Goal: Task Accomplishment & Management: Use online tool/utility

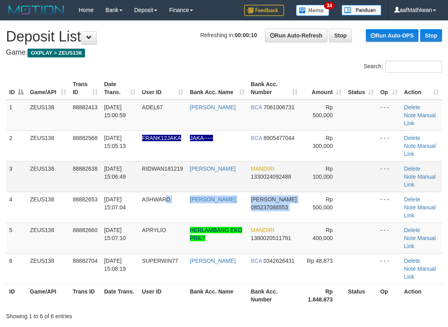
click at [318, 168] on tbody "1 ZEUS138 88882413 01/10/2025 15:00:59 ADEL67 KAREN ADELIN BCA 7061006731 Rp 50…" at bounding box center [224, 192] width 436 height 185
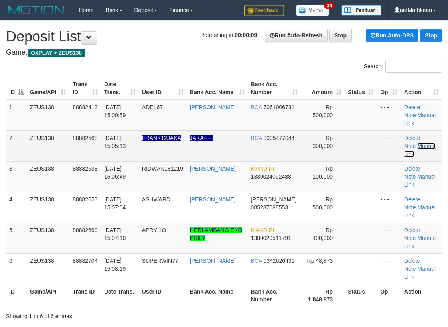
click at [412, 143] on link "Manual Link" at bounding box center [421, 150] width 32 height 14
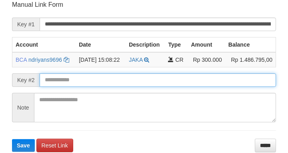
click at [136, 77] on input "text" at bounding box center [158, 80] width 236 height 14
click at [139, 79] on form "**********" at bounding box center [144, 76] width 264 height 152
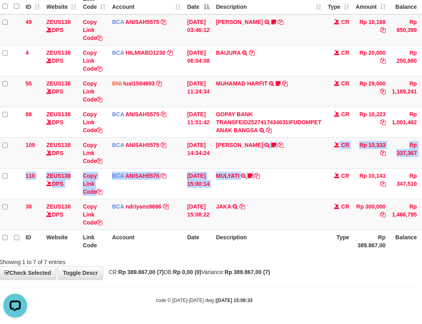
click at [343, 192] on tbody "49 ZEUS138 DPS Copy Link Code BCA ANISAH5575 DPS ANISAH mutasi_20251001_3827 | …" at bounding box center [237, 122] width 476 height 216
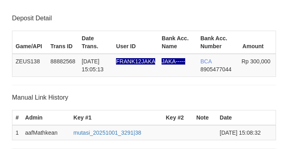
scroll to position [110, 0]
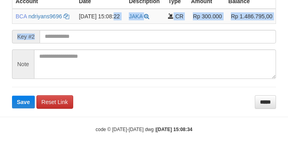
click at [87, 38] on form "**********" at bounding box center [144, 33] width 264 height 152
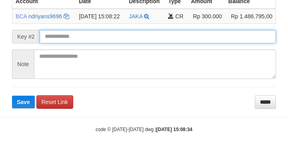
click at [12, 96] on button "Save" at bounding box center [23, 102] width 23 height 13
click at [86, 37] on input "text" at bounding box center [158, 37] width 236 height 14
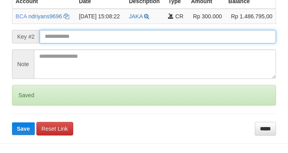
click at [12, 123] on button "Save" at bounding box center [23, 129] width 23 height 13
click at [87, 34] on input "text" at bounding box center [158, 37] width 236 height 14
click at [12, 123] on button "Save" at bounding box center [23, 129] width 23 height 13
click at [87, 36] on input "text" at bounding box center [158, 37] width 236 height 14
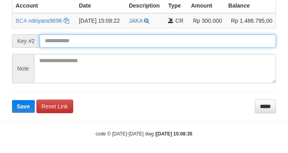
click at [92, 40] on input "text" at bounding box center [158, 41] width 236 height 14
click at [12, 100] on button "Save" at bounding box center [23, 106] width 23 height 13
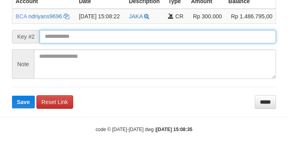
click at [90, 40] on input "text" at bounding box center [158, 37] width 236 height 14
click at [12, 96] on button "Save" at bounding box center [23, 102] width 23 height 13
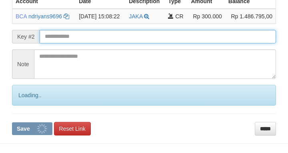
drag, startPoint x: 91, startPoint y: 40, endPoint x: 81, endPoint y: 38, distance: 10.1
click at [90, 40] on input "text" at bounding box center [158, 37] width 236 height 14
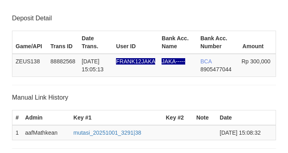
scroll to position [196, 0]
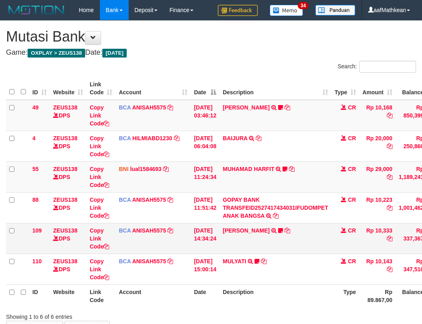
click at [270, 227] on tbody "49 ZEUS138 DPS Copy Link Code BCA ANISAH5575 DPS [PERSON_NAME] mutasi_20251001_…" at bounding box center [244, 192] width 476 height 185
drag, startPoint x: 286, startPoint y: 236, endPoint x: 297, endPoint y: 234, distance: 11.4
click at [296, 236] on td "LISTON SITOR TRSF E-BANKING CR 0110/FTSCY/WS95051 10333.002025100112508694 TRFD…" at bounding box center [275, 238] width 112 height 31
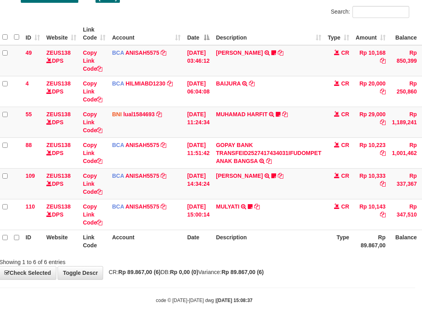
click at [415, 198] on html "Toggle navigation Home Bank Account List Load By Website Group [OXPLAY] ZEUS138…" at bounding box center [204, 134] width 422 height 379
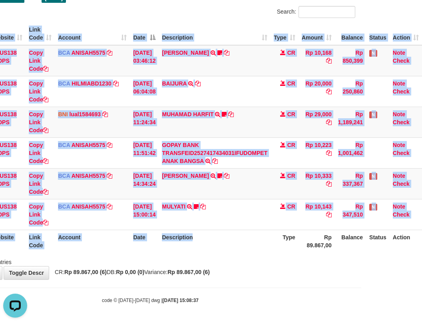
drag, startPoint x: 112, startPoint y: 216, endPoint x: 138, endPoint y: 234, distance: 30.8
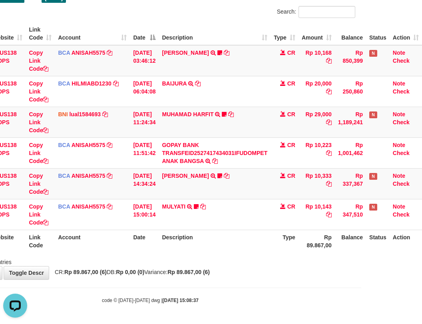
click at [117, 217] on td "BCA ANISAH5575 DPS ANISAH mutasi_20251001_3827 | 110 mutasi_20251001_3827 | 110" at bounding box center [92, 214] width 75 height 31
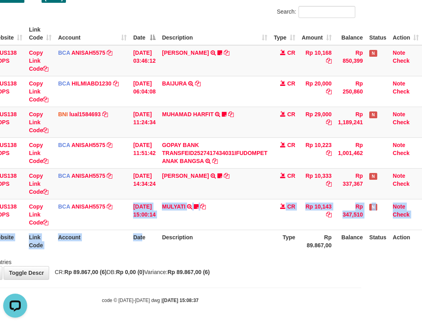
drag, startPoint x: 138, startPoint y: 234, endPoint x: 199, endPoint y: 232, distance: 61.1
click at [166, 238] on table "ID Website Link Code Account Date Description Type Amount Balance Status Action…" at bounding box center [183, 137] width 476 height 230
click at [226, 243] on th "Description" at bounding box center [215, 241] width 112 height 23
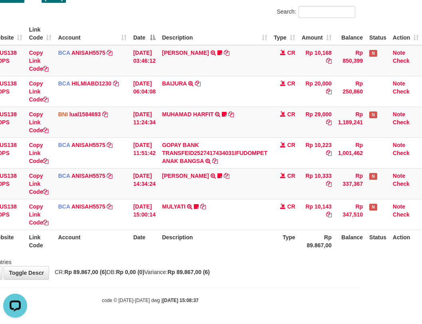
drag, startPoint x: 249, startPoint y: 247, endPoint x: 260, endPoint y: 246, distance: 10.8
click at [255, 248] on th "Description" at bounding box center [215, 241] width 112 height 23
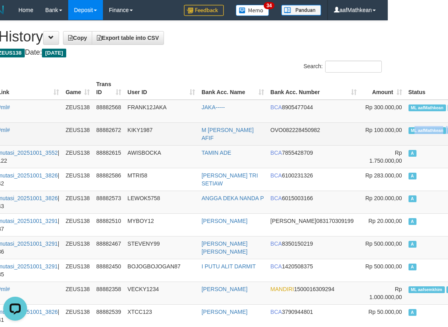
scroll to position [0, 93]
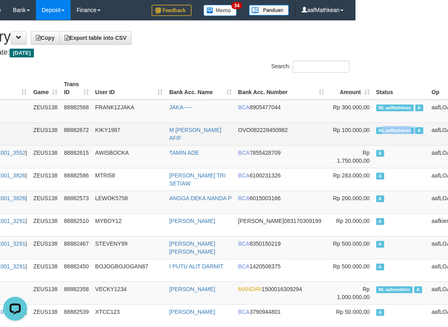
drag, startPoint x: 452, startPoint y: 133, endPoint x: 377, endPoint y: 132, distance: 75.9
click at [377, 132] on td "ML aafMathkean A" at bounding box center [401, 134] width 56 height 23
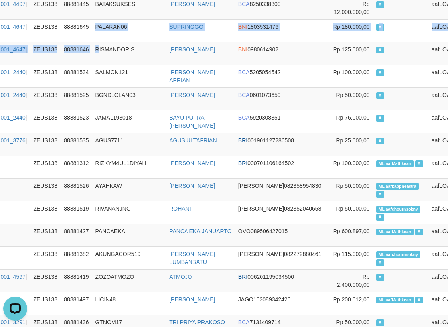
drag, startPoint x: 102, startPoint y: 46, endPoint x: 105, endPoint y: -12, distance: 58.4
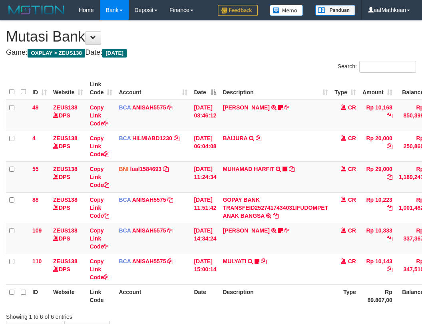
scroll to position [0, 5]
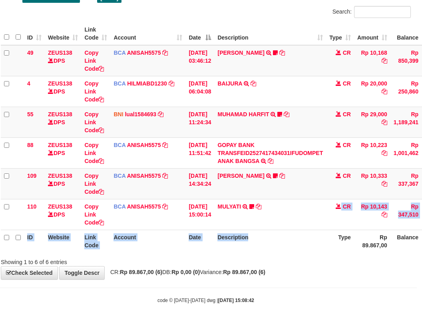
drag, startPoint x: 284, startPoint y: 229, endPoint x: 501, endPoint y: 226, distance: 217.2
click at [416, 226] on html "Toggle navigation Home Bank Account List Load By Website Group [OXPLAY] ZEUS138…" at bounding box center [206, 134] width 422 height 379
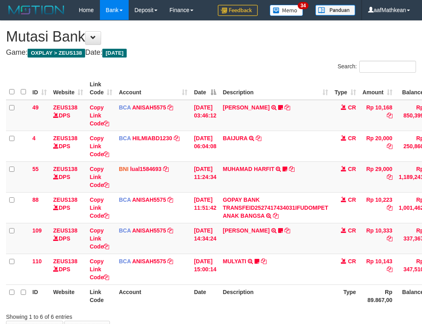
scroll to position [54, 62]
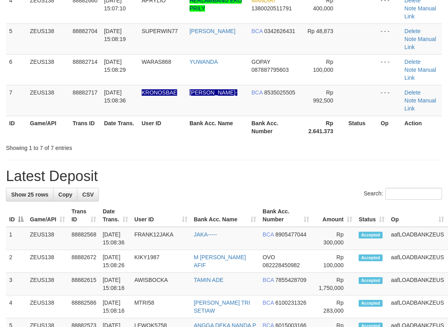
scroll to position [169, 0]
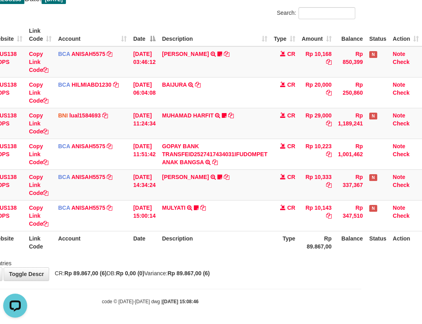
click at [226, 238] on th "Description" at bounding box center [215, 242] width 112 height 23
click at [231, 236] on th "Description" at bounding box center [215, 242] width 112 height 23
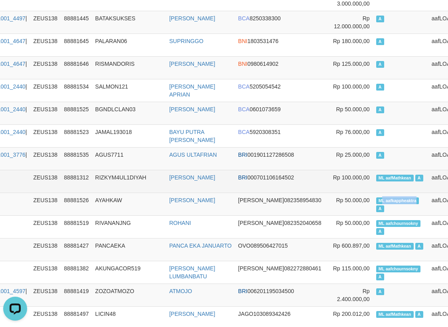
drag, startPoint x: 343, startPoint y: 198, endPoint x: 372, endPoint y: 192, distance: 29.8
click at [383, 203] on td "ML aafkappheaktra A" at bounding box center [401, 204] width 56 height 23
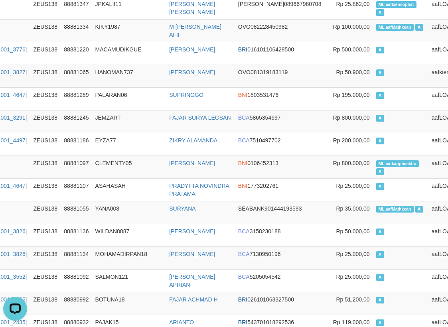
scroll to position [2137, 93]
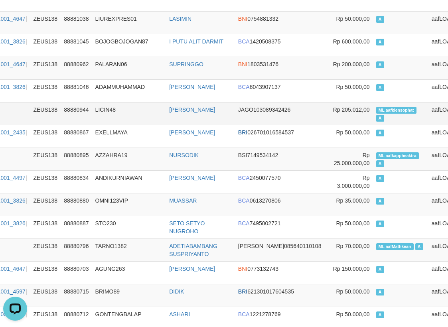
click at [377, 114] on span "ML aafkiensophat" at bounding box center [397, 110] width 40 height 7
copy td "aafkiensophat"
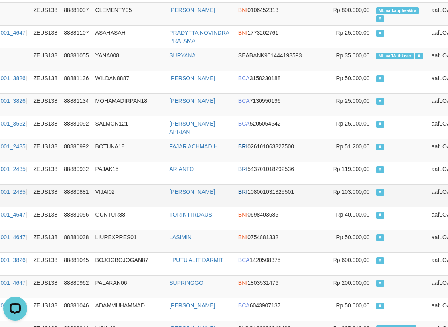
scroll to position [1981, 93]
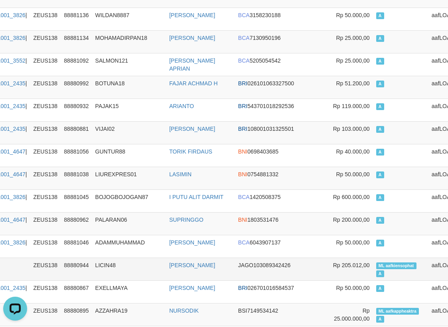
drag, startPoint x: 341, startPoint y: 280, endPoint x: 360, endPoint y: 275, distance: 19.8
click at [373, 276] on td "ML aafkiensophat A" at bounding box center [401, 269] width 56 height 23
drag, startPoint x: 341, startPoint y: 272, endPoint x: 375, endPoint y: 273, distance: 33.2
click at [377, 270] on span "ML aafkiensophat" at bounding box center [397, 266] width 40 height 7
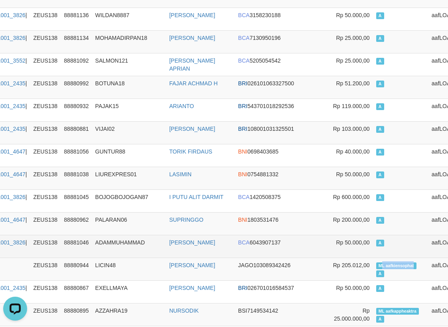
copy span "L aafkiensophat"
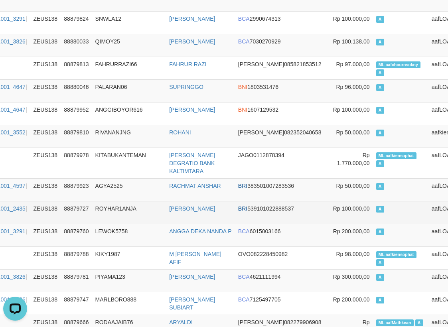
scroll to position [4171, 93]
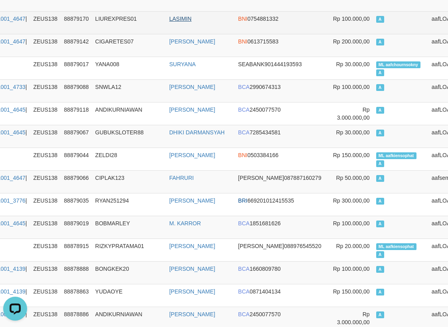
drag, startPoint x: 221, startPoint y: 73, endPoint x: 189, endPoint y: 25, distance: 57.7
click at [221, 73] on td "SURYANA" at bounding box center [200, 68] width 69 height 23
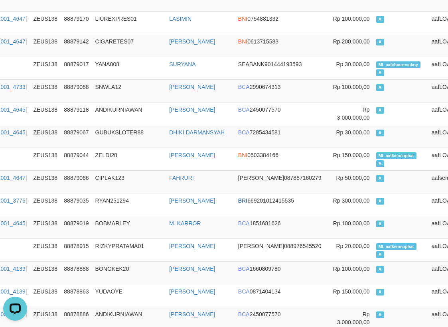
scroll to position [0, 93]
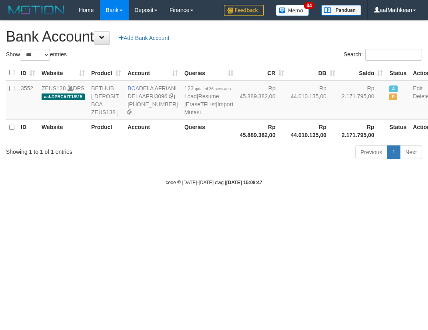
select select "***"
click at [240, 186] on div "code © [DATE]-[DATE] dwg | [DATE] 15:08:47" at bounding box center [214, 182] width 428 height 8
select select "***"
drag, startPoint x: 294, startPoint y: 206, endPoint x: 298, endPoint y: 209, distance: 5.4
click at [297, 186] on div "code © 2012-2018 dwg | 2025/10/01 15:08:48" at bounding box center [214, 182] width 428 height 8
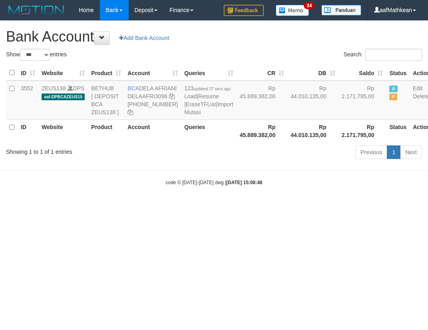
select select "***"
click at [317, 202] on body "Toggle navigation Home Bank Account List Load By Website Group [OXPLAY] ZEUS138…" at bounding box center [214, 103] width 428 height 206
select select "***"
drag, startPoint x: 189, startPoint y: 233, endPoint x: 210, endPoint y: 236, distance: 21.3
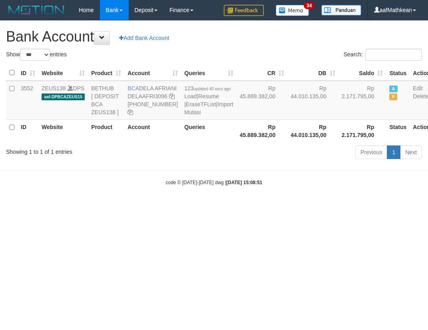
click at [207, 206] on html "Toggle navigation Home Bank Account List Load By Website Group [OXPLAY] ZEUS138…" at bounding box center [214, 103] width 428 height 206
select select "***"
drag, startPoint x: 185, startPoint y: 199, endPoint x: 82, endPoint y: 91, distance: 149.1
click at [142, 147] on body "Toggle navigation Home Bank Account List Load By Website Group [OXPLAY] ZEUS138…" at bounding box center [214, 103] width 428 height 206
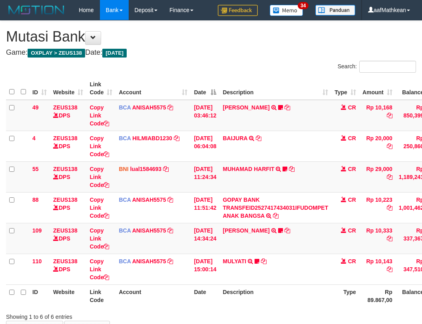
scroll to position [52, 59]
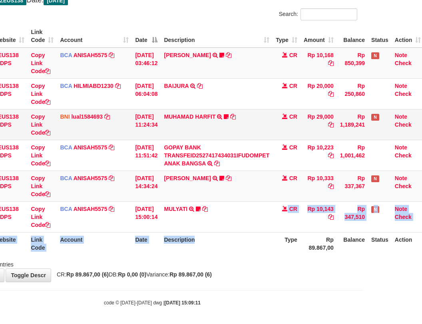
click at [238, 196] on table "ID Website Link Code Account Date Description Type Amount Balance Status Action…" at bounding box center [185, 140] width 476 height 230
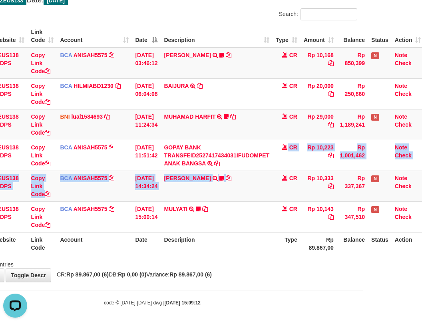
click at [259, 229] on tbody "49 ZEUS138 DPS Copy Link Code BCA ANISAH5575 DPS ANISAH mutasi_20251001_3827 | …" at bounding box center [185, 140] width 476 height 185
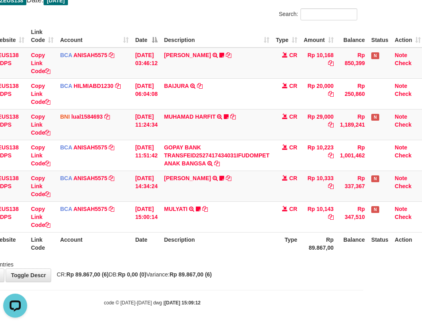
click at [286, 248] on th "Type" at bounding box center [286, 243] width 28 height 23
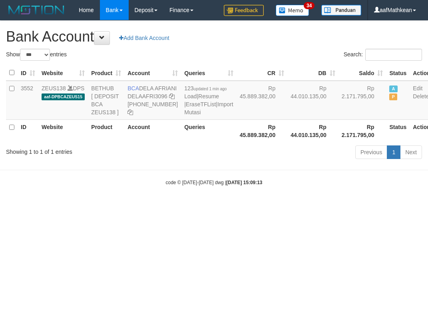
select select "***"
drag, startPoint x: 16, startPoint y: 87, endPoint x: 34, endPoint y: 89, distance: 18.1
click at [34, 89] on tr "3552 ZEUS138 DPS aaf-DPBCAZEUS15 BETHUB [ DEPOSIT BCA ZEUS138 ] BCA DELA AFRIAN…" at bounding box center [219, 100] width 427 height 39
copy tr "3552"
click at [30, 89] on td "3552" at bounding box center [28, 100] width 21 height 39
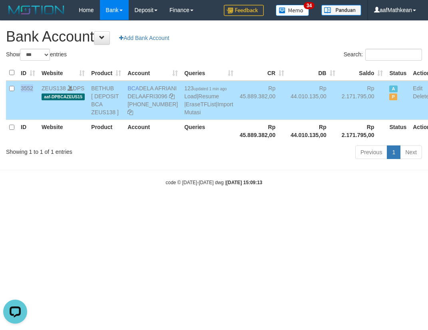
click at [30, 89] on td "3552" at bounding box center [28, 100] width 21 height 39
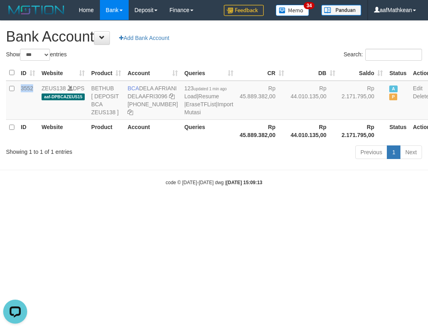
click at [196, 206] on html "Toggle navigation Home Bank Account List Load By Website Group [OXPLAY] ZEUS138…" at bounding box center [214, 103] width 428 height 206
drag, startPoint x: 200, startPoint y: 238, endPoint x: 381, endPoint y: 123, distance: 214.0
click at [234, 206] on html "Toggle navigation Home Bank Account List Load By Website Group [OXPLAY] ZEUS138…" at bounding box center [214, 103] width 428 height 206
select select "***"
drag, startPoint x: 311, startPoint y: 93, endPoint x: 180, endPoint y: 6, distance: 156.8
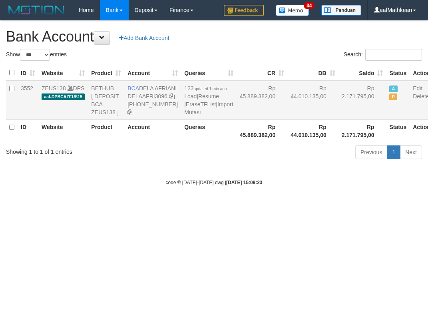
click at [338, 93] on td "Rp 2.171.795,00" at bounding box center [362, 100] width 48 height 39
copy td "2.171.795"
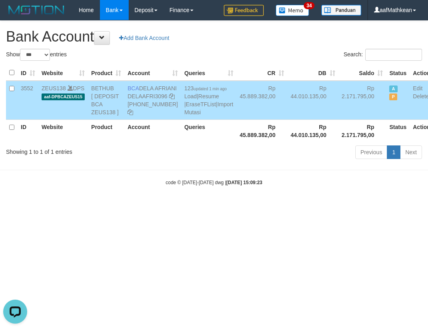
click at [292, 206] on html "Toggle navigation Home Bank Account List Load By Website Group [OXPLAY] ZEUS138…" at bounding box center [214, 103] width 428 height 206
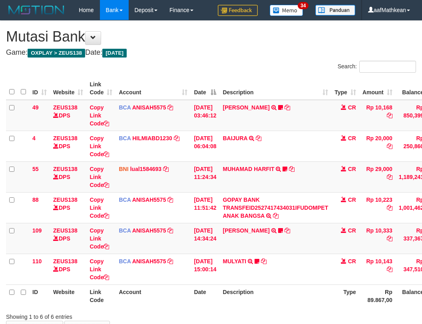
scroll to position [51, 56]
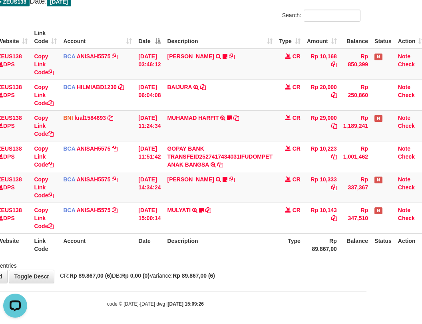
click at [230, 233] on table "ID Website Link Code Account Date Description Type Amount Balance Status Action…" at bounding box center [188, 141] width 476 height 230
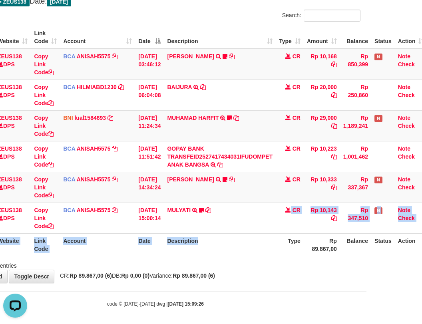
click at [268, 278] on div "**********" at bounding box center [155, 126] width 422 height 313
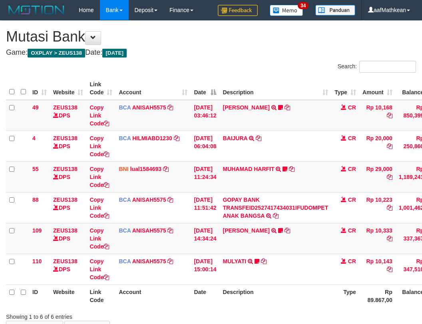
scroll to position [50, 52]
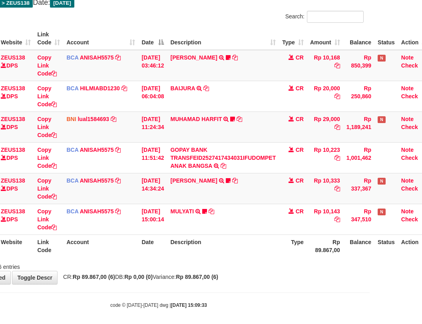
click at [251, 261] on div "Showing 1 to 6 of 6 entries" at bounding box center [159, 265] width 422 height 11
click at [254, 262] on div "Showing 1 to 6 of 6 entries" at bounding box center [159, 265] width 422 height 11
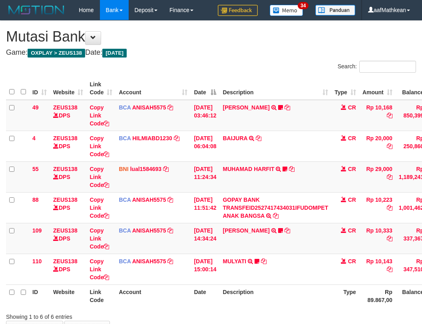
scroll to position [49, 49]
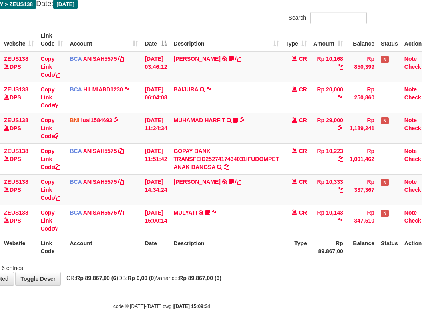
click at [262, 262] on div "Showing 1 to 6 of 6 entries" at bounding box center [162, 266] width 422 height 11
click at [263, 261] on div "Showing 1 to 6 of 6 entries" at bounding box center [162, 266] width 422 height 11
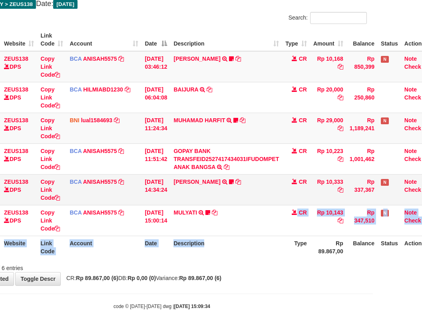
drag, startPoint x: 240, startPoint y: 218, endPoint x: 230, endPoint y: 196, distance: 24.2
click at [231, 199] on table "ID Website Link Code Account Date Description Type Amount Balance Status Action…" at bounding box center [195, 143] width 476 height 230
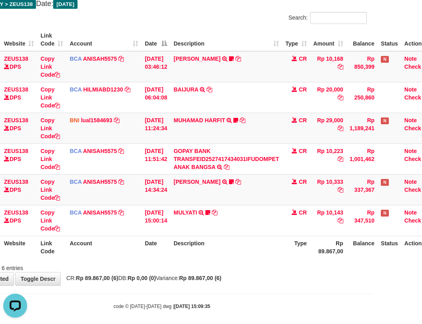
drag, startPoint x: 303, startPoint y: 295, endPoint x: 298, endPoint y: 290, distance: 6.8
click at [301, 294] on body "Toggle navigation Home Bank Account List Load By Website Group [OXPLAY] ZEUS138…" at bounding box center [162, 140] width 422 height 379
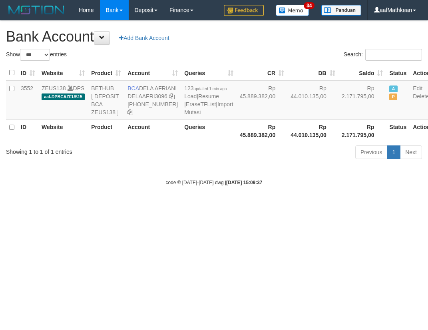
select select "***"
click at [274, 206] on html "Toggle navigation Home Bank Account List Load By Website Group [OXPLAY] ZEUS138…" at bounding box center [214, 103] width 428 height 206
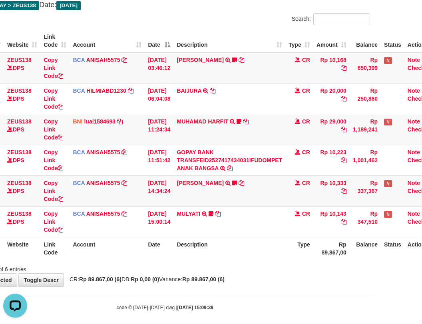
click at [294, 244] on th "Type" at bounding box center [299, 248] width 28 height 23
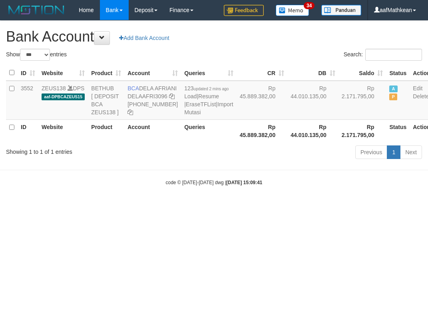
select select "***"
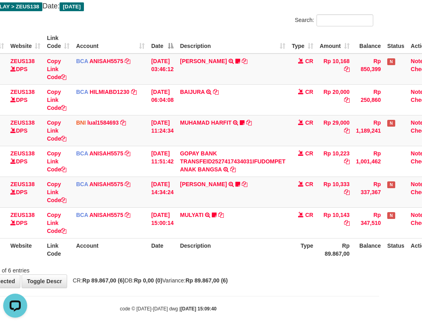
scroll to position [46, 43]
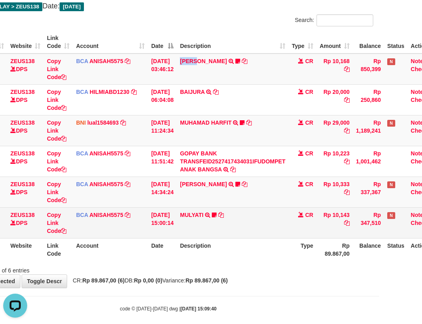
drag, startPoint x: 226, startPoint y: 127, endPoint x: 267, endPoint y: 235, distance: 116.1
click at [265, 232] on tbody "49 ZEUS138 DPS Copy Link Code BCA ANISAH5575 DPS ANISAH mutasi_20251001_3827 | …" at bounding box center [201, 146] width 476 height 185
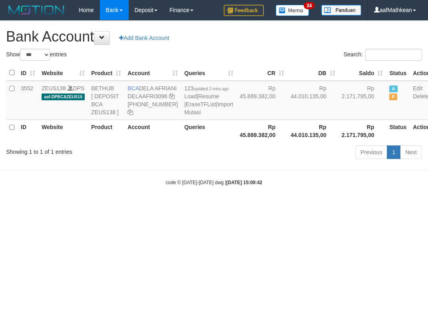
select select "***"
click at [200, 206] on body "Toggle navigation Home Bank Account List Load By Website Group [OXPLAY] ZEUS138…" at bounding box center [214, 103] width 428 height 206
select select "***"
click at [133, 206] on html "Toggle navigation Home Bank Account List Load By Website Group [OXPLAY] ZEUS138…" at bounding box center [214, 103] width 428 height 206
select select "***"
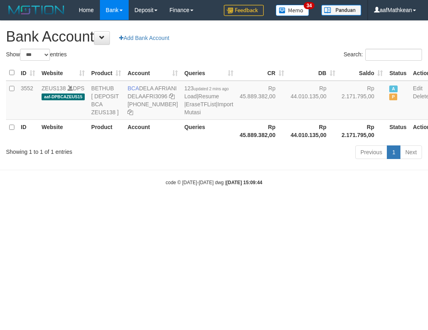
select select "***"
click at [48, 206] on body "Toggle navigation Home Bank Account List Load By Website Group [OXPLAY] ZEUS138…" at bounding box center [214, 103] width 428 height 206
select select "***"
click at [88, 186] on div "code © 2012-2018 dwg | 2025/10/01 15:09:46" at bounding box center [214, 182] width 428 height 8
drag, startPoint x: 92, startPoint y: 198, endPoint x: 101, endPoint y: 150, distance: 48.8
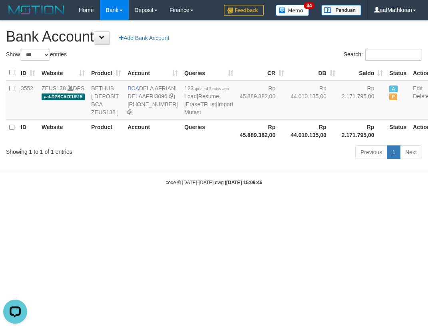
click at [95, 184] on body "Toggle navigation Home Bank Account List Load By Website Group [OXPLAY] ZEUS138…" at bounding box center [214, 103] width 428 height 206
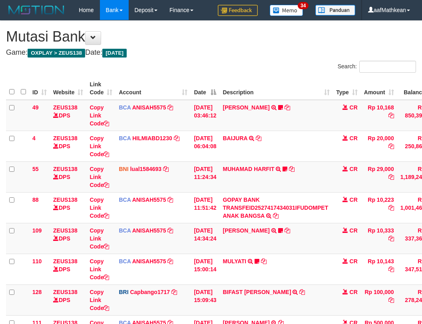
scroll to position [45, 40]
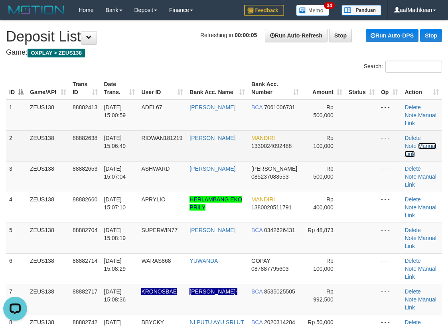
click at [429, 145] on link "Manual Link" at bounding box center [421, 150] width 32 height 14
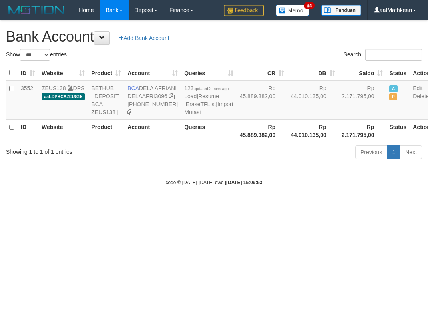
select select "***"
click at [272, 206] on html "Toggle navigation Home Bank Account List Load By Website Group [OXPLAY] ZEUS138…" at bounding box center [214, 103] width 428 height 206
click at [265, 206] on html "Toggle navigation Home Bank Account List Load By Website Group [OXPLAY] ZEUS138…" at bounding box center [214, 103] width 428 height 206
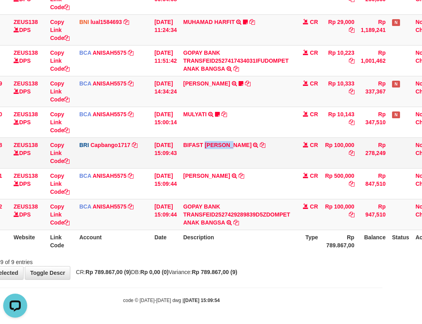
drag, startPoint x: 212, startPoint y: 139, endPoint x: 245, endPoint y: 140, distance: 33.2
click at [240, 143] on td "BIFAST [PERSON_NAME] TRANSFER NBMB BIFAST [PERSON_NAME] TO HELMI" at bounding box center [236, 152] width 113 height 31
copy link "RIDWAN M"
click at [150, 219] on tr "112 ZEUS138 DPS Copy Link Code BCA ANISAH5575 DPS [PERSON_NAME] mutasi_20251001…" at bounding box center [205, 214] width 478 height 31
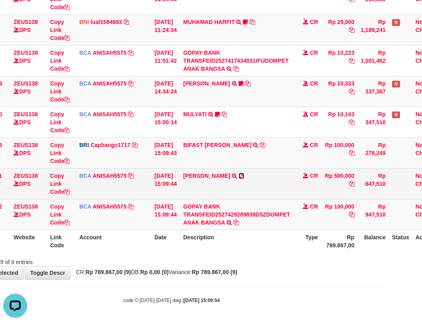
click at [244, 177] on icon at bounding box center [241, 176] width 6 height 6
click at [244, 176] on icon at bounding box center [241, 176] width 6 height 6
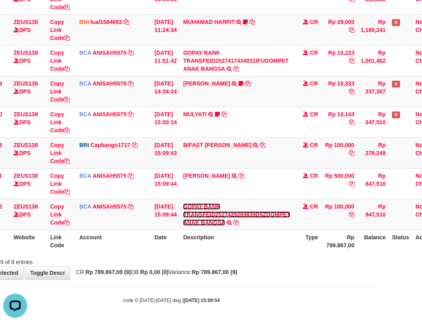
click at [183, 203] on link "GOPAY BANK TRANSFEID2527429289839D5ZDOMPET ANAK BANGSA" at bounding box center [236, 214] width 107 height 22
drag, startPoint x: 263, startPoint y: 237, endPoint x: 286, endPoint y: 236, distance: 22.8
click at [0, 0] on div "TRSF E-BANKING CR 0110/FTSCY/WS95051 100000.00GOPAY BANK TRANSFEID2527429289839…" at bounding box center [0, 0] width 0 height 0
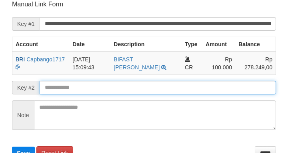
drag, startPoint x: 121, startPoint y: 91, endPoint x: 112, endPoint y: 91, distance: 9.6
click at [121, 91] on input "text" at bounding box center [158, 88] width 236 height 14
click at [12, 147] on button "Save" at bounding box center [23, 153] width 23 height 13
click at [112, 91] on input "text" at bounding box center [158, 88] width 236 height 14
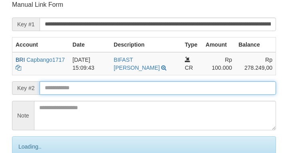
click at [112, 91] on input "text" at bounding box center [158, 88] width 236 height 14
click at [116, 90] on input "text" at bounding box center [158, 88] width 236 height 14
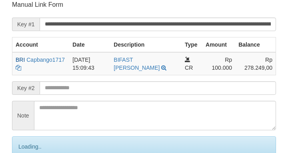
click at [133, 88] on input "text" at bounding box center [158, 88] width 236 height 14
click at [132, 89] on input "text" at bounding box center [158, 88] width 236 height 14
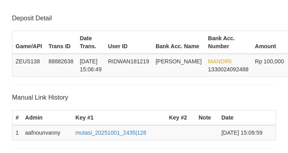
scroll to position [157, 0]
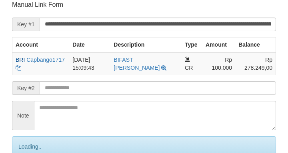
click at [127, 88] on input "text" at bounding box center [158, 88] width 236 height 14
click at [129, 91] on input "text" at bounding box center [158, 88] width 236 height 14
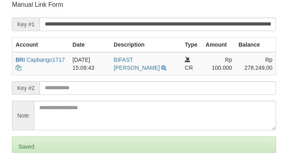
click at [105, 91] on input "text" at bounding box center [158, 88] width 236 height 14
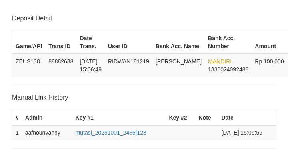
scroll to position [157, 0]
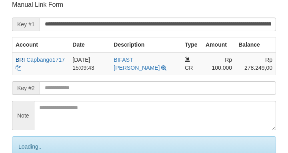
click at [111, 88] on input "text" at bounding box center [158, 88] width 236 height 14
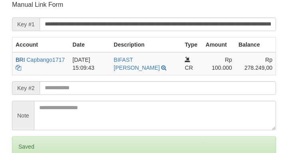
click at [107, 88] on input "text" at bounding box center [158, 88] width 236 height 14
click at [110, 87] on input "text" at bounding box center [158, 88] width 236 height 14
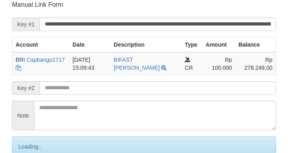
click at [107, 87] on input "text" at bounding box center [158, 88] width 236 height 14
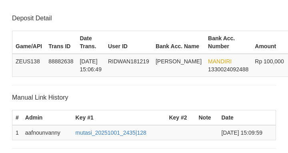
scroll to position [157, 0]
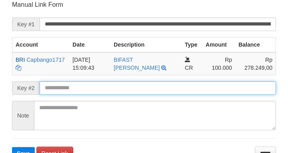
click at [12, 147] on button "Save" at bounding box center [23, 153] width 23 height 13
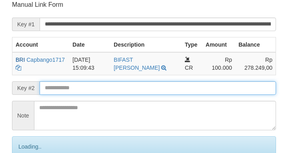
drag, startPoint x: 52, startPoint y: 90, endPoint x: 65, endPoint y: 87, distance: 13.8
click at [65, 87] on input "text" at bounding box center [158, 88] width 236 height 14
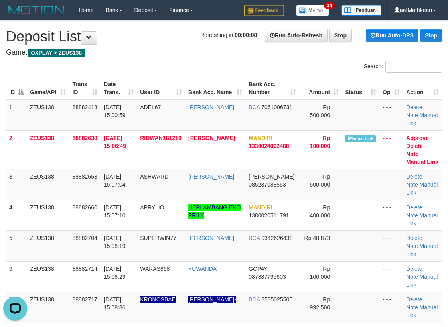
drag, startPoint x: 204, startPoint y: 55, endPoint x: 4, endPoint y: 123, distance: 212.2
click at [194, 56] on h4 "Game: OXPLAY > ZEUS138" at bounding box center [224, 53] width 436 height 8
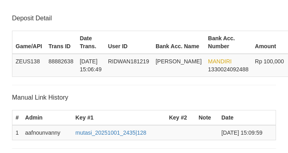
scroll to position [157, 0]
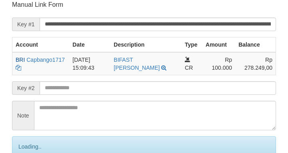
click at [71, 86] on input "text" at bounding box center [158, 88] width 236 height 14
click at [80, 85] on input "text" at bounding box center [158, 88] width 236 height 14
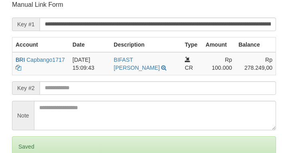
drag, startPoint x: 81, startPoint y: 85, endPoint x: 77, endPoint y: 88, distance: 4.9
click at [81, 87] on input "text" at bounding box center [158, 88] width 236 height 14
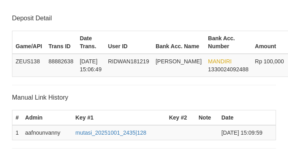
scroll to position [157, 0]
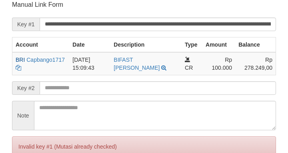
click at [78, 87] on input "text" at bounding box center [158, 88] width 236 height 14
drag, startPoint x: 79, startPoint y: 87, endPoint x: 196, endPoint y: 59, distance: 120.9
click at [101, 84] on input "text" at bounding box center [158, 88] width 236 height 14
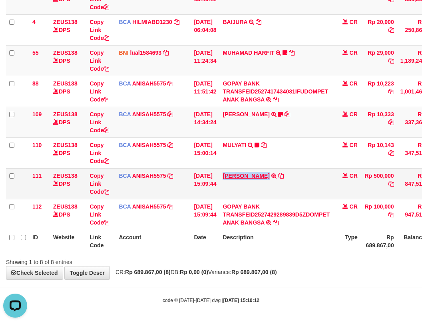
drag, startPoint x: 228, startPoint y: 171, endPoint x: 272, endPoint y: 177, distance: 44.0
click at [272, 177] on td "KAREN ADELIN MARTH TRSF E-BANKING CR 0110/FTSCY/WS95031 500000.00KAREN ADELIN M…" at bounding box center [275, 183] width 113 height 31
copy link "[PERSON_NAME]"
click at [244, 175] on link "KAREN ADELIN MARTH" at bounding box center [245, 176] width 47 height 6
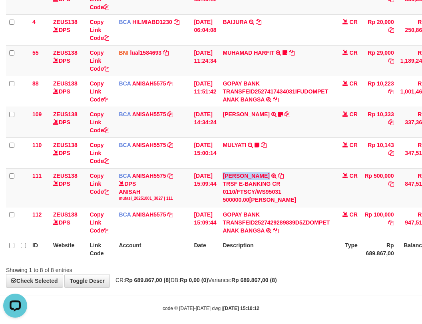
click at [313, 243] on table "ID Website Link Code Account Date Description Type Amount Balance Status Action…" at bounding box center [245, 110] width 478 height 299
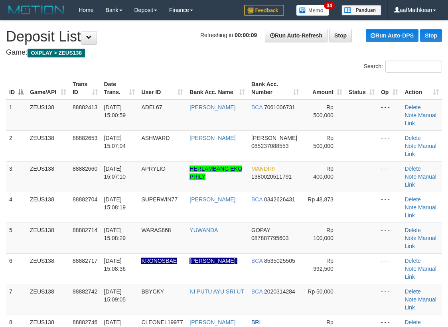
click at [149, 75] on div "ID Game/API Trans ID Date Trans. User ID Bank Acc. Name Bank Acc. Number Amount…" at bounding box center [224, 269] width 448 height 389
click at [152, 129] on tr "1 ZEUS138 88882413 [DATE] 15:00:59 ADEL67 [PERSON_NAME] BCA 7061006731 Rp 500,0…" at bounding box center [224, 115] width 436 height 31
click at [433, 176] on link "Manual Link" at bounding box center [421, 181] width 32 height 14
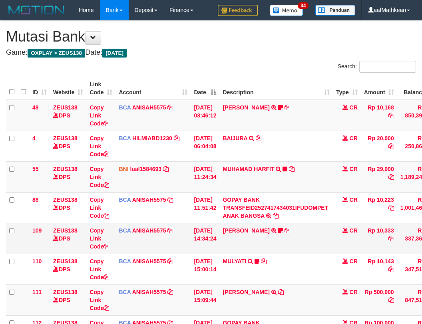
scroll to position [100, 0]
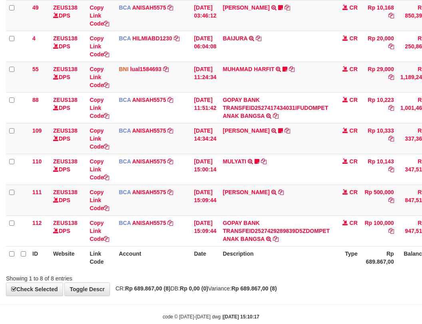
scroll to position [116, 0]
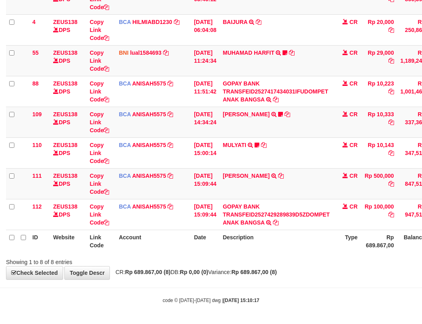
drag, startPoint x: 329, startPoint y: 294, endPoint x: 329, endPoint y: 284, distance: 10.4
click at [329, 292] on body "Toggle navigation Home Bank Account List Load By Website Group [OXPLAY] ZEUS138…" at bounding box center [211, 104] width 422 height 440
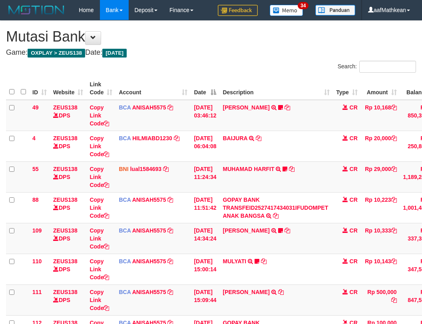
scroll to position [100, 0]
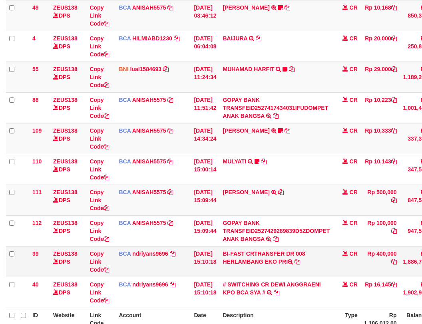
click at [326, 278] on td "# SWITCHING CR DEWI ANGGRAENI KPO BCA SYA # SWITCHING CR TRANSFER DR 536 DEWI A…" at bounding box center [275, 292] width 113 height 31
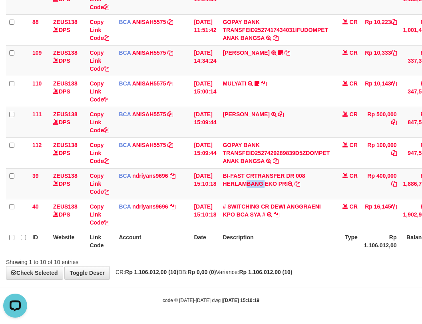
drag, startPoint x: 231, startPoint y: 185, endPoint x: 423, endPoint y: 146, distance: 196.0
click at [296, 186] on td "BI-FAST CRTRANSFER DR 008 HERLAMBANG EKO PRI" at bounding box center [275, 183] width 113 height 31
click at [97, 190] on link "Copy Link Code" at bounding box center [99, 184] width 20 height 22
drag, startPoint x: 97, startPoint y: 190, endPoint x: 426, endPoint y: 180, distance: 329.6
click at [153, 194] on tr "39 ZEUS138 DPS Copy Link Code BCA ndriyans9696 DPS ANDRIYANSYAH mutasi_20251001…" at bounding box center [246, 183] width 481 height 31
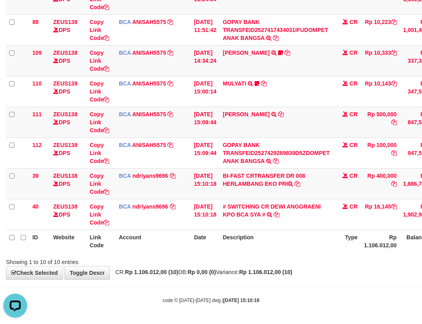
click at [384, 244] on table "ID Website Link Code Account Date Description Type Amount Balance Status Action…" at bounding box center [246, 75] width 481 height 353
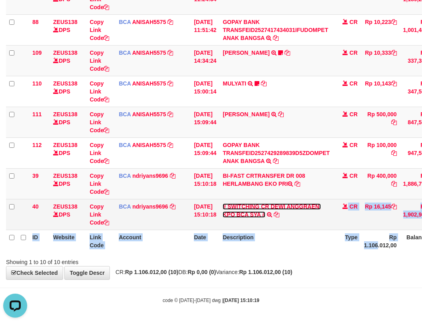
click at [311, 209] on link "# SWITCHING CR DEWI ANGGRAENI KPO BCA SYA #" at bounding box center [271, 210] width 98 height 14
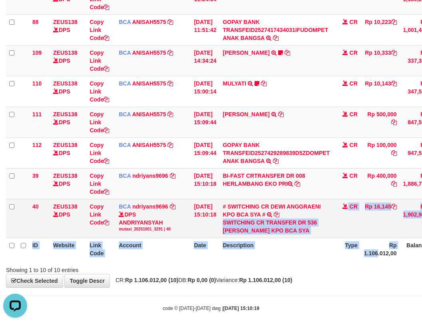
drag, startPoint x: 299, startPoint y: 228, endPoint x: 282, endPoint y: 227, distance: 17.6
click at [299, 227] on div "SWITCHING CR TRANSFER DR 536 DEWI ANGGRAENI KPO BCA SYA" at bounding box center [275, 226] width 107 height 16
click at [225, 230] on td "# SWITCHING CR DEWI ANGGRAENI KPO BCA SYA # SWITCHING CR TRANSFER DR 536 DEWI A…" at bounding box center [275, 218] width 113 height 39
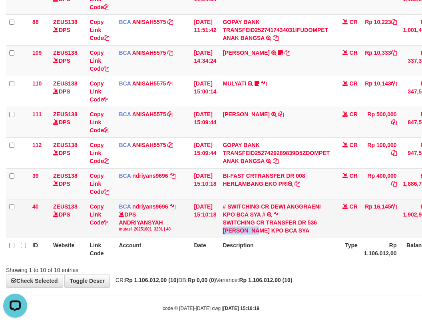
drag, startPoint x: 228, startPoint y: 230, endPoint x: 276, endPoint y: 230, distance: 47.5
click at [266, 235] on td "# SWITCHING CR DEWI ANGGRAENI KPO BCA SYA # SWITCHING CR TRANSFER DR 536 DEWI A…" at bounding box center [275, 218] width 113 height 39
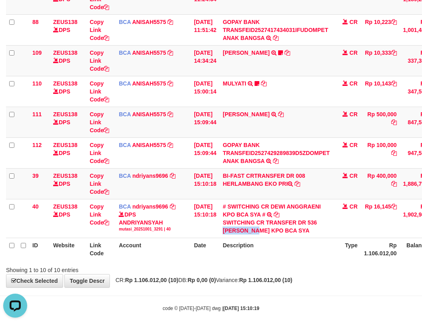
copy div "DEWI ANGGR"
click at [244, 266] on div "Showing 1 to 10 of 10 entries" at bounding box center [211, 268] width 422 height 11
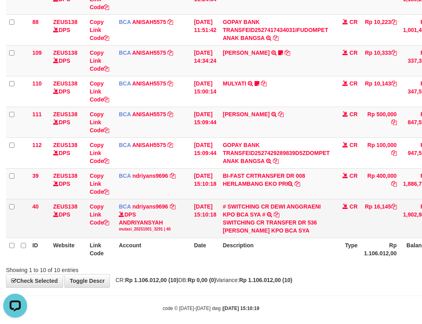
click at [100, 226] on td "Copy Link Code" at bounding box center [100, 218] width 29 height 39
click at [99, 222] on link "Copy Link Code" at bounding box center [99, 214] width 20 height 22
click at [120, 223] on tr "40 ZEUS138 DPS Copy Link Code BCA ndriyans9696 DPS ANDRIYANSYAH mutasi_20251001…" at bounding box center [246, 218] width 481 height 39
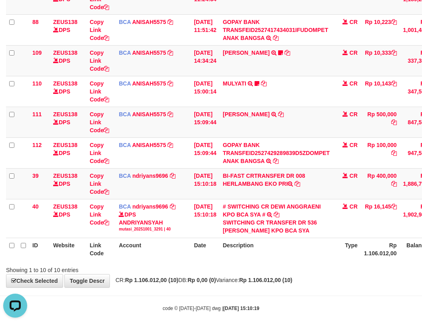
drag, startPoint x: 208, startPoint y: 246, endPoint x: 424, endPoint y: 234, distance: 216.8
click at [209, 246] on th "Date" at bounding box center [204, 249] width 29 height 23
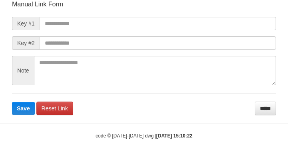
scroll to position [93, 0]
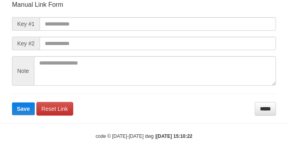
drag, startPoint x: 158, startPoint y: 16, endPoint x: 165, endPoint y: 22, distance: 8.8
click at [159, 17] on form "Manual Link Form Key #1 Key #2 Note Save Reset Link *****" at bounding box center [144, 57] width 264 height 115
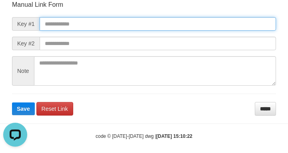
click at [42, 24] on input "text" at bounding box center [158, 24] width 236 height 14
click at [95, 26] on input "text" at bounding box center [158, 24] width 236 height 14
paste input "**********"
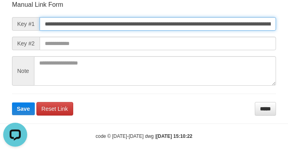
scroll to position [0, 497]
type input "**********"
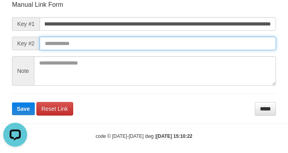
click at [12, 103] on button "Save" at bounding box center [23, 109] width 23 height 13
click at [202, 42] on input "text" at bounding box center [158, 44] width 236 height 14
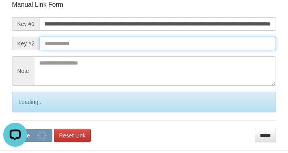
scroll to position [0, 0]
click at [210, 42] on input "text" at bounding box center [158, 44] width 236 height 14
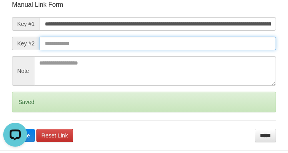
click at [12, 129] on button "Save" at bounding box center [23, 135] width 23 height 13
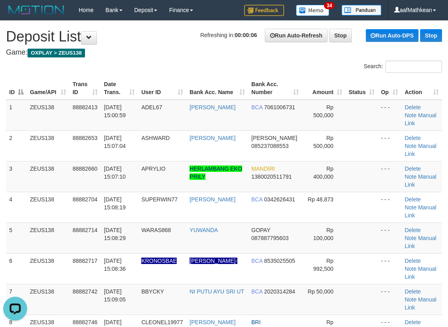
drag, startPoint x: 195, startPoint y: 52, endPoint x: 4, endPoint y: 122, distance: 203.5
click at [191, 55] on h4 "Game: OXPLAY > ZEUS138" at bounding box center [224, 53] width 436 height 8
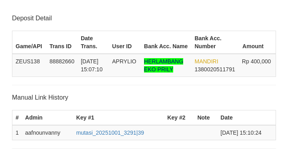
scroll to position [157, 0]
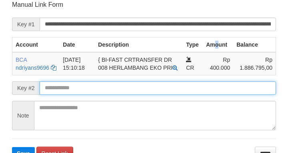
drag, startPoint x: 170, startPoint y: 93, endPoint x: 168, endPoint y: 89, distance: 4.1
click at [169, 93] on input "text" at bounding box center [158, 88] width 236 height 14
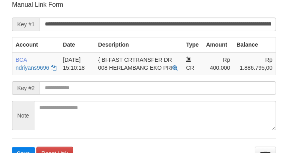
click at [168, 91] on form "**********" at bounding box center [144, 80] width 264 height 160
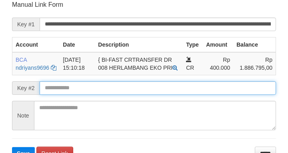
click at [163, 91] on input "text" at bounding box center [158, 88] width 236 height 14
click at [12, 147] on button "Save" at bounding box center [23, 153] width 23 height 13
drag, startPoint x: 159, startPoint y: 94, endPoint x: 152, endPoint y: 95, distance: 7.3
click at [159, 95] on input "text" at bounding box center [158, 88] width 236 height 14
click at [12, 147] on button "Save" at bounding box center [23, 153] width 23 height 13
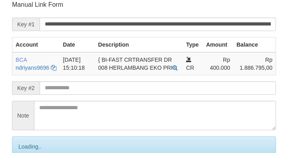
click at [143, 95] on input "text" at bounding box center [158, 88] width 236 height 14
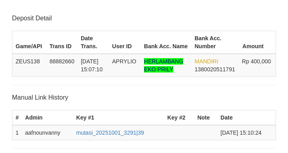
scroll to position [157, 0]
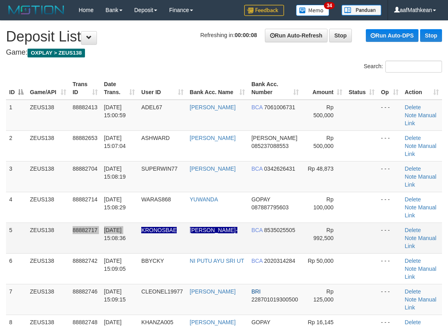
click at [123, 223] on tr "5 ZEUS138 88882717 01/10/2025 15:08:36 KRONOSBAE IMAM SANTOSO- BCA 8535025505 R…" at bounding box center [224, 238] width 436 height 31
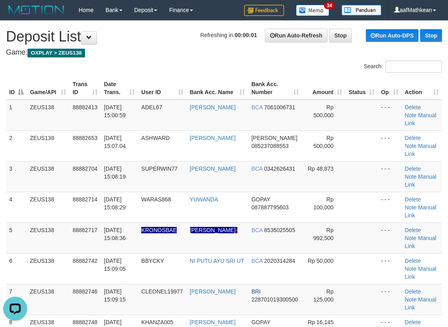
click at [225, 69] on div "Search:" at bounding box center [336, 68] width 224 height 14
click at [215, 91] on th "Bank Acc. Name" at bounding box center [218, 88] width 62 height 23
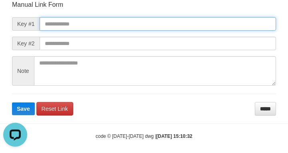
click at [112, 21] on input "text" at bounding box center [158, 24] width 236 height 14
paste input "**********"
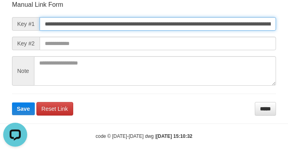
type input "**********"
click at [12, 103] on button "Save" at bounding box center [23, 109] width 23 height 13
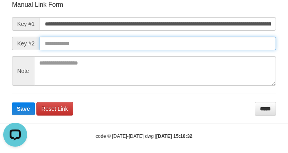
click at [206, 48] on input "text" at bounding box center [158, 44] width 236 height 14
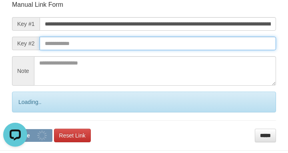
click at [12, 129] on button "Save" at bounding box center [32, 135] width 40 height 13
click at [206, 43] on input "text" at bounding box center [158, 44] width 236 height 14
click at [12, 129] on button "Save" at bounding box center [32, 135] width 40 height 13
drag, startPoint x: 206, startPoint y: 45, endPoint x: 212, endPoint y: 46, distance: 5.6
click at [209, 46] on input "text" at bounding box center [158, 44] width 236 height 14
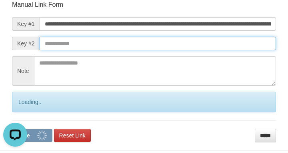
click at [203, 47] on input "text" at bounding box center [158, 44] width 236 height 14
click at [12, 129] on button "Save" at bounding box center [32, 135] width 40 height 13
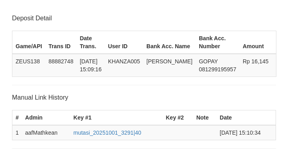
scroll to position [157, 0]
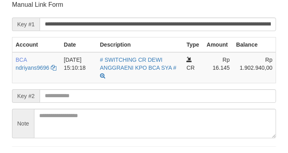
drag, startPoint x: 81, startPoint y: 82, endPoint x: 74, endPoint y: 85, distance: 7.3
click at [76, 86] on form "**********" at bounding box center [144, 84] width 264 height 168
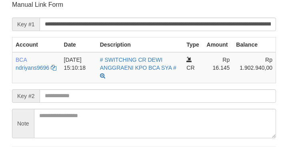
click at [76, 93] on input "text" at bounding box center [158, 96] width 236 height 14
click at [79, 97] on input "text" at bounding box center [158, 96] width 236 height 14
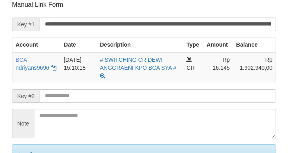
drag, startPoint x: 79, startPoint y: 97, endPoint x: 70, endPoint y: 98, distance: 8.9
click at [80, 98] on input "text" at bounding box center [158, 96] width 236 height 14
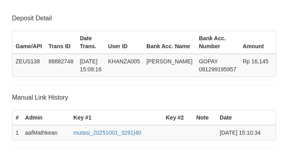
scroll to position [157, 0]
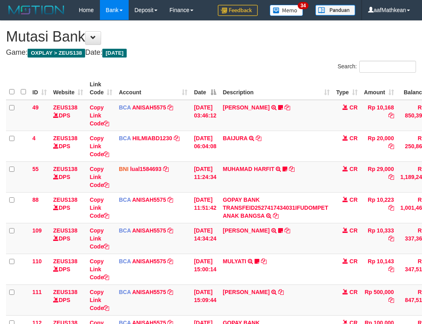
scroll to position [116, 0]
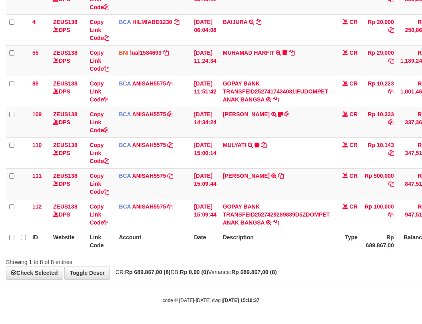
click at [265, 250] on th "Description" at bounding box center [275, 241] width 113 height 23
click at [257, 252] on div "ID Website Link Code Account Date Description Type Amount Balance Status Action…" at bounding box center [211, 106] width 422 height 296
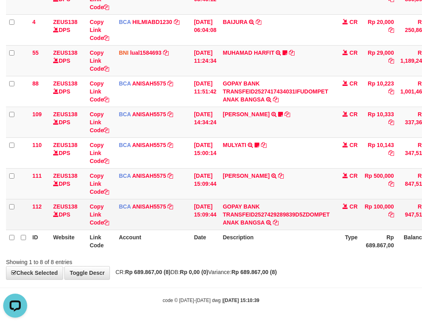
click at [173, 222] on td "BCA ANISAH5575 DPS ANISAH mutasi_20251001_3827 | 112 mutasi_20251001_3827 | 112" at bounding box center [152, 214] width 75 height 31
drag, startPoint x: 171, startPoint y: 220, endPoint x: 183, endPoint y: 215, distance: 12.7
click at [175, 219] on td "BCA ANISAH5575 DPS ANISAH mutasi_20251001_3827 | 112 mutasi_20251001_3827 | 112" at bounding box center [152, 214] width 75 height 31
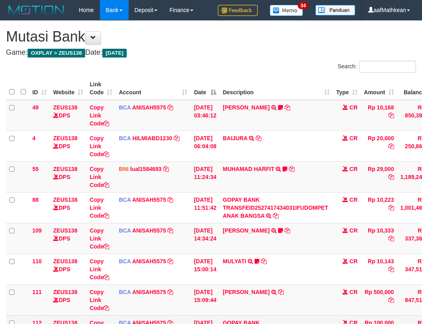
scroll to position [116, 0]
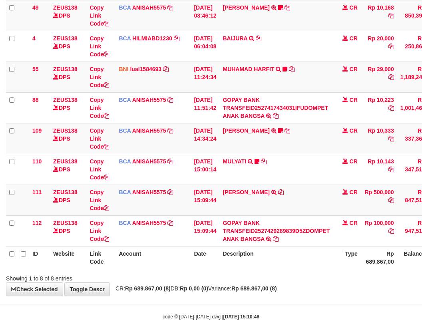
click at [266, 256] on th "Description" at bounding box center [275, 257] width 113 height 23
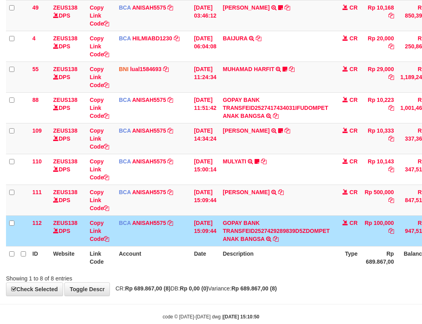
click at [230, 249] on table "ID Website Link Code Account Date Description Type Amount Balance Status Action…" at bounding box center [245, 123] width 478 height 292
click at [263, 263] on th "Description" at bounding box center [275, 257] width 113 height 23
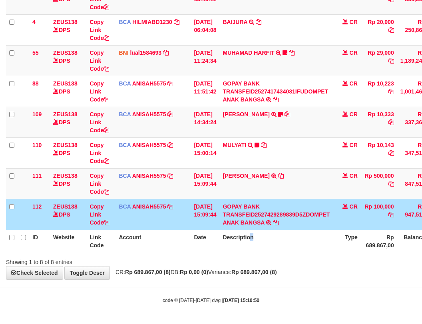
click at [278, 262] on div "Showing 1 to 8 of 8 entries" at bounding box center [211, 260] width 422 height 11
click at [293, 255] on div "Showing 1 to 8 of 8 entries" at bounding box center [211, 260] width 422 height 11
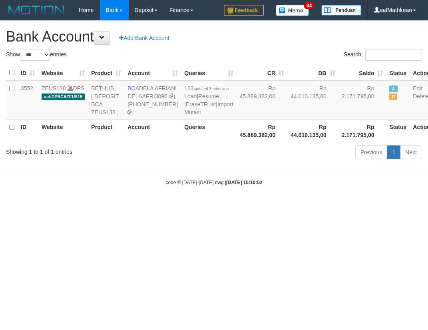
select select "***"
click at [263, 206] on html "Toggle navigation Home Bank Account List Load By Website Group [OXPLAY] ZEUS138…" at bounding box center [214, 103] width 428 height 206
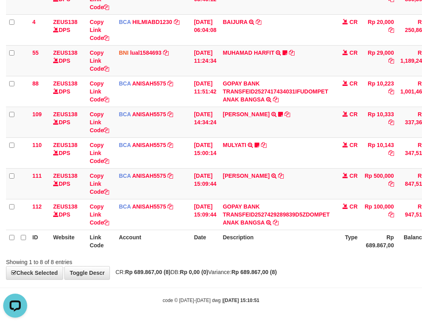
click at [279, 255] on div "Search: ID Website Link Code Account Date Description Type Amount Balance Statu…" at bounding box center [211, 104] width 410 height 321
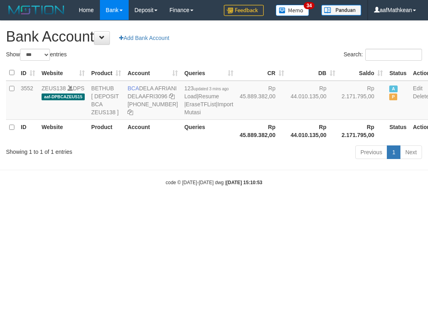
select select "***"
drag, startPoint x: 299, startPoint y: 222, endPoint x: 296, endPoint y: 230, distance: 8.0
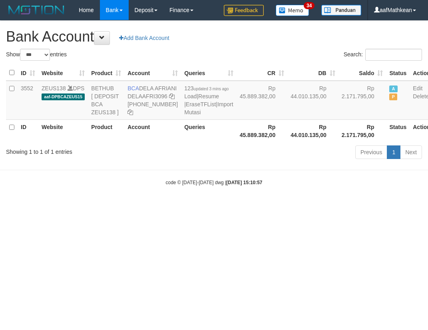
click at [297, 206] on body "Toggle navigation Home Bank Account List Load By Website Group [OXPLAY] ZEUS138…" at bounding box center [214, 103] width 428 height 206
click at [298, 206] on html "Toggle navigation Home Bank Account List Load By Website Group [OXPLAY] ZEUS138…" at bounding box center [214, 103] width 428 height 206
drag, startPoint x: 302, startPoint y: 228, endPoint x: 296, endPoint y: 233, distance: 7.1
click at [298, 206] on html "Toggle navigation Home Bank Account List Load By Website Group [OXPLAY] ZEUS138…" at bounding box center [214, 103] width 428 height 206
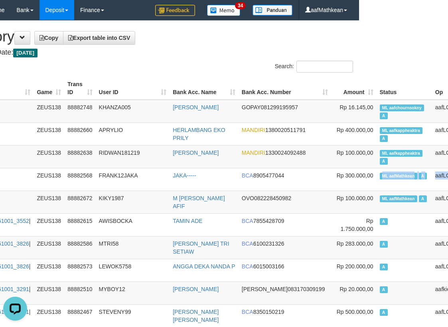
drag, startPoint x: 428, startPoint y: 168, endPoint x: 470, endPoint y: 177, distance: 43.2
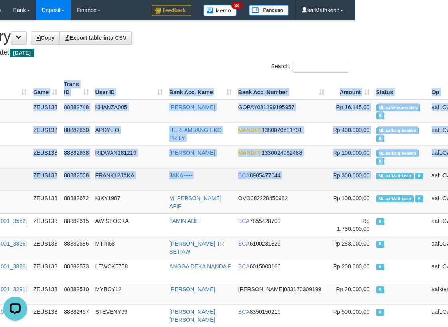
click at [377, 175] on span "ML aafMathkean" at bounding box center [396, 176] width 38 height 7
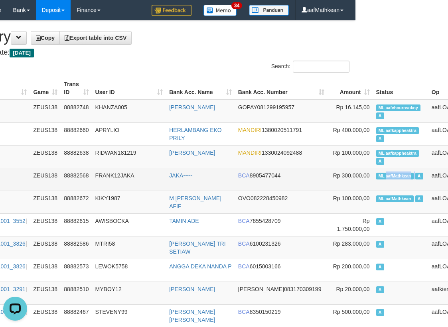
click at [377, 175] on span "ML aafMathkean" at bounding box center [396, 176] width 38 height 7
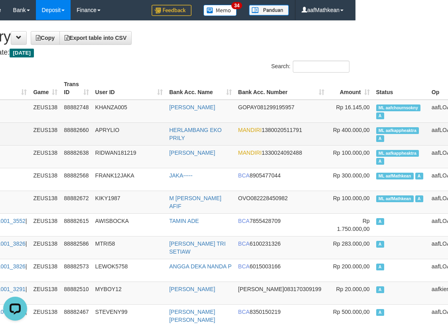
click at [377, 130] on span "ML aafkappheaktra" at bounding box center [398, 130] width 43 height 7
copy td "aafkappheaktra"
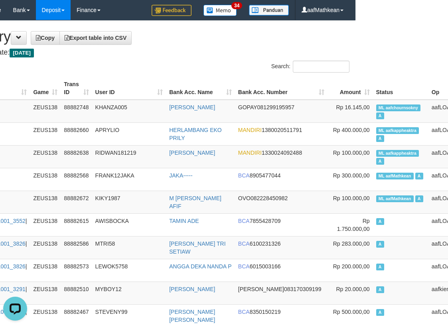
scroll to position [581, 93]
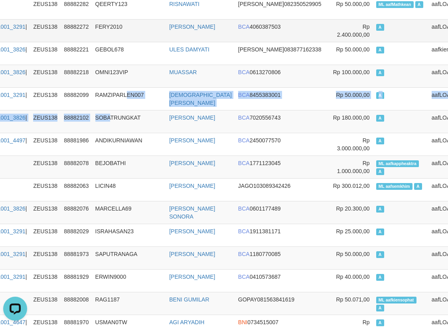
drag, startPoint x: 132, startPoint y: 92, endPoint x: 137, endPoint y: 24, distance: 68.4
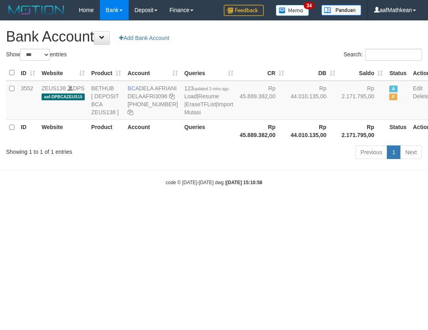
select select "***"
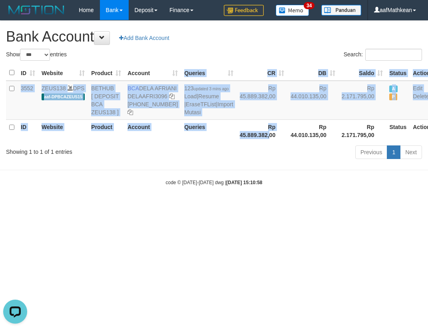
drag, startPoint x: 262, startPoint y: 204, endPoint x: 265, endPoint y: 225, distance: 21.4
click at [263, 206] on body "Toggle navigation Home Bank Account List Load By Website Group [OXPLAY] ZEUS138…" at bounding box center [214, 103] width 428 height 206
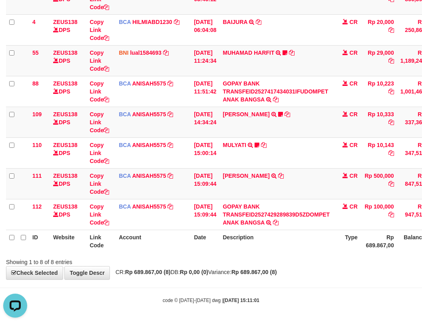
click at [142, 240] on th "Account" at bounding box center [152, 241] width 75 height 23
drag, startPoint x: 146, startPoint y: 234, endPoint x: 246, endPoint y: 248, distance: 100.8
click at [161, 241] on th "Account" at bounding box center [152, 241] width 75 height 23
drag, startPoint x: 246, startPoint y: 248, endPoint x: 248, endPoint y: 252, distance: 4.8
click at [247, 255] on div "Search: ID Website Link Code Account Date Description Type Amount Balance Statu…" at bounding box center [211, 104] width 410 height 321
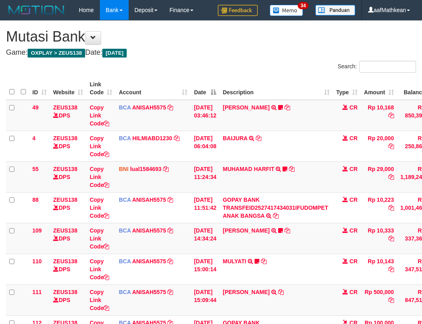
scroll to position [100, 68]
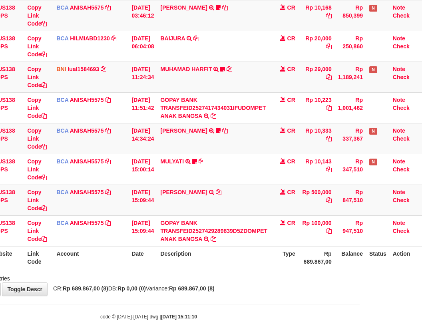
click at [270, 260] on th "Description" at bounding box center [213, 257] width 113 height 23
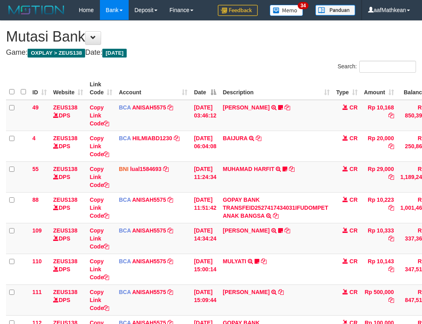
scroll to position [100, 68]
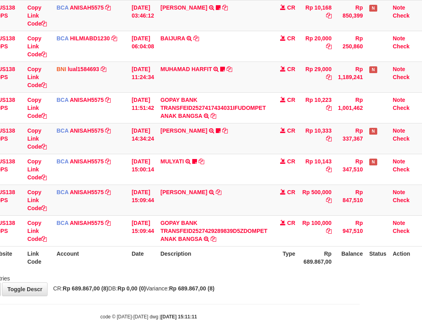
click at [274, 258] on th "Type" at bounding box center [284, 257] width 28 height 23
drag, startPoint x: 274, startPoint y: 259, endPoint x: 274, endPoint y: 264, distance: 4.8
click at [274, 264] on th "Type" at bounding box center [284, 257] width 28 height 23
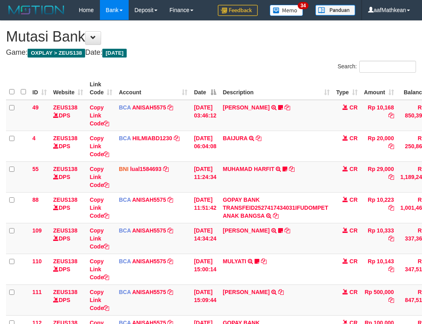
scroll to position [100, 68]
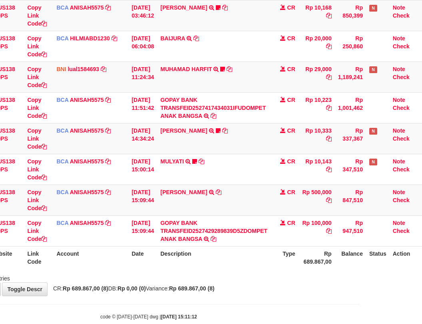
click at [275, 265] on th "Type" at bounding box center [284, 257] width 28 height 23
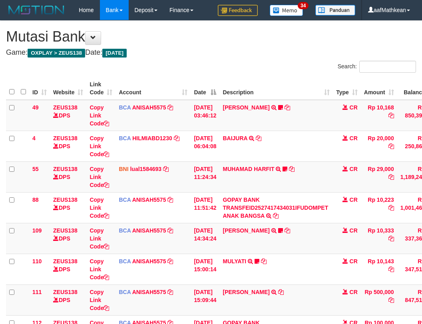
scroll to position [100, 68]
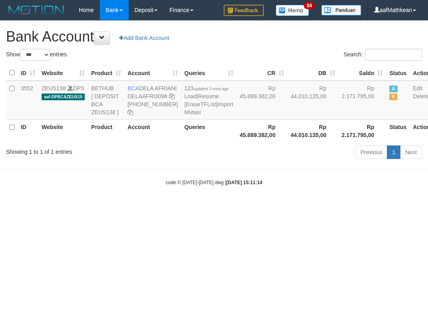
select select "***"
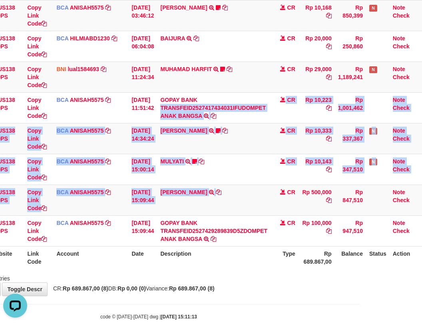
click at [239, 216] on tbody "49 ZEUS138 DPS Copy Link Code BCA ANISAH5575 DPS [PERSON_NAME] mutasi_20251001_…" at bounding box center [183, 123] width 478 height 246
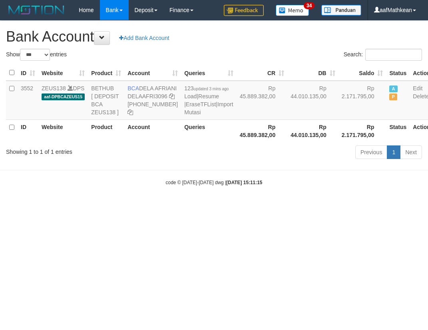
select select "***"
drag, startPoint x: 241, startPoint y: 204, endPoint x: 264, endPoint y: 222, distance: 29.3
click at [247, 186] on div "code © 2012-2018 dwg | 2025/10/01 15:11:15" at bounding box center [214, 182] width 428 height 8
click at [265, 206] on body "Toggle navigation Home Bank Account List Load By Website Group [OXPLAY] ZEUS138…" at bounding box center [214, 103] width 428 height 206
select select "***"
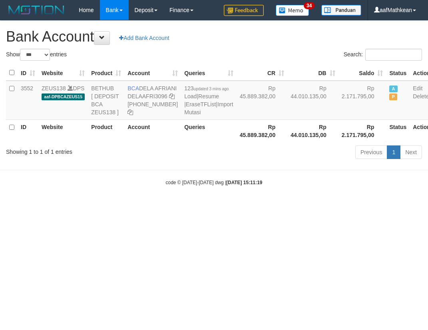
click at [292, 206] on body "Toggle navigation Home Bank Account List Load By Website Group [OXPLAY] ZEUS138…" at bounding box center [214, 103] width 428 height 206
select select "***"
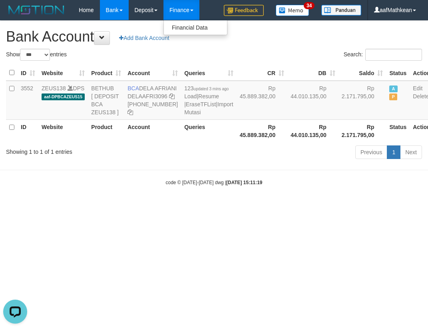
drag, startPoint x: 301, startPoint y: 262, endPoint x: 286, endPoint y: 244, distance: 23.3
click at [301, 206] on html "Toggle navigation Home Bank Account List Load By Website Group [OXPLAY] ZEUS138…" at bounding box center [214, 103] width 428 height 206
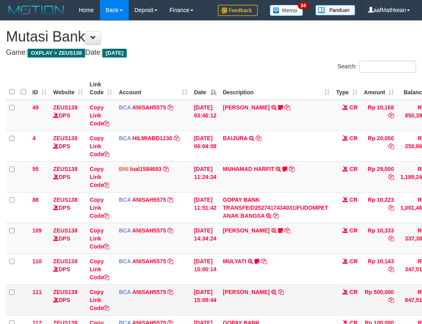
scroll to position [100, 68]
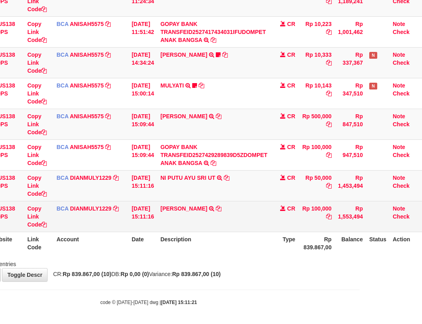
scroll to position [178, 68]
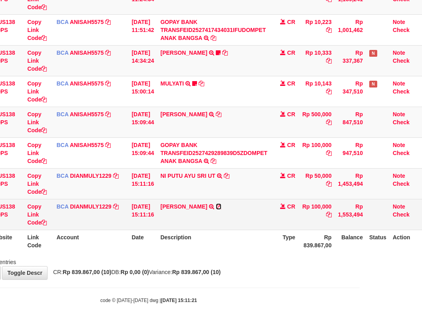
click at [221, 204] on icon at bounding box center [219, 207] width 6 height 6
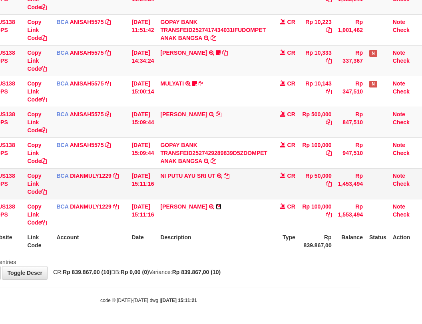
drag, startPoint x: 224, startPoint y: 204, endPoint x: 244, endPoint y: 196, distance: 21.1
click at [237, 199] on td "SUTOMO BARUDIN TRSF E-BANKING CR 0110/FTSCY/WS95031 100000.00SUTOMO BARUDIN" at bounding box center [213, 214] width 113 height 31
click at [225, 176] on icon at bounding box center [227, 176] width 6 height 6
click at [179, 244] on table "ID Website Link Code Account Date Description Type Amount Balance Status Action…" at bounding box center [183, 75] width 478 height 353
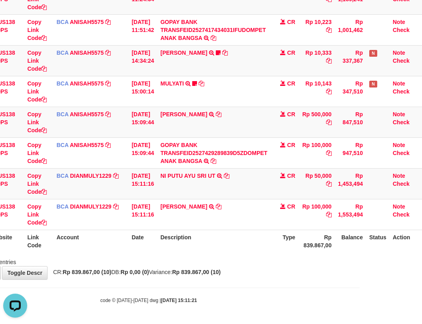
drag, startPoint x: 228, startPoint y: 241, endPoint x: 252, endPoint y: 238, distance: 24.1
click at [250, 244] on th "Description" at bounding box center [213, 241] width 113 height 23
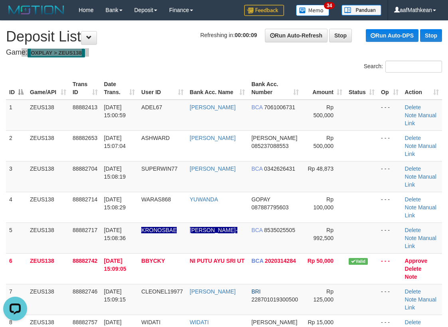
click at [190, 258] on link "NI PUTU AYU SRI UT" at bounding box center [217, 261] width 55 height 6
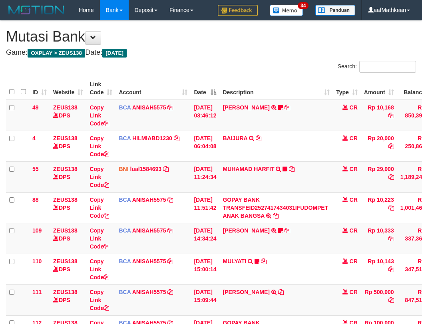
scroll to position [165, 59]
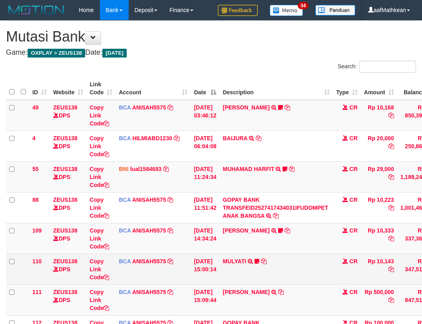
click at [262, 250] on tbody "49 ZEUS138 DPS Copy Link Code BCA ANISAH5575 DPS [PERSON_NAME] mutasi_20251001_…" at bounding box center [245, 223] width 478 height 246
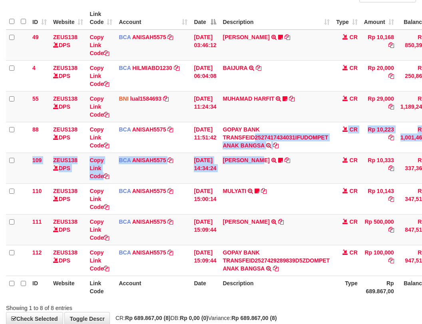
scroll to position [116, 0]
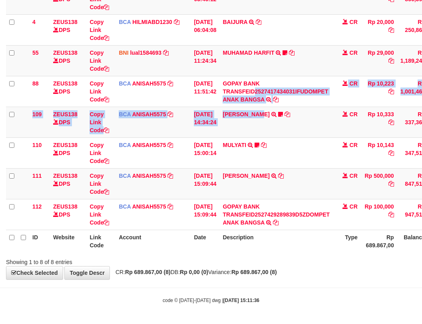
click at [285, 275] on div "**********" at bounding box center [211, 92] width 422 height 375
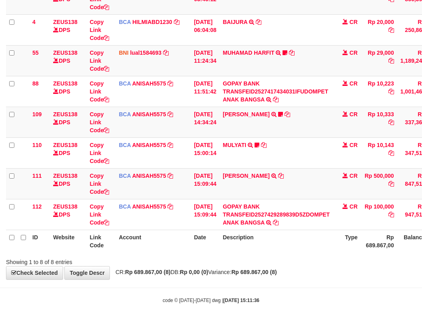
click at [277, 270] on strong "Rp 689.867,00 (8)" at bounding box center [254, 272] width 46 height 6
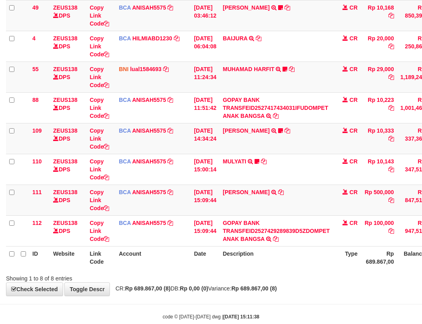
scroll to position [116, 0]
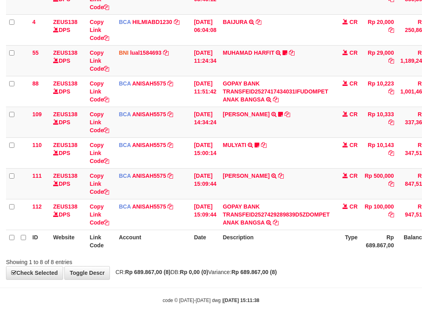
click at [289, 248] on th "Description" at bounding box center [275, 241] width 113 height 23
click at [302, 244] on th "Description" at bounding box center [275, 241] width 113 height 23
click at [312, 240] on th "Description" at bounding box center [275, 241] width 113 height 23
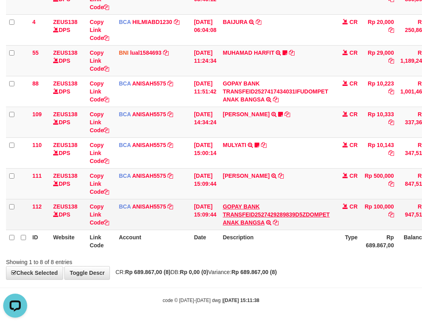
scroll to position [0, 0]
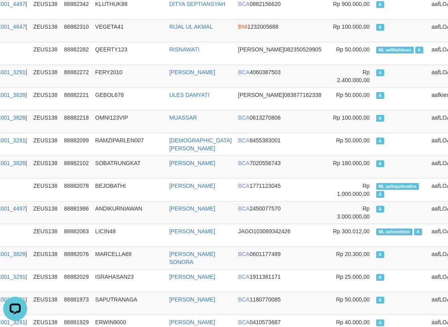
scroll to position [0, 93]
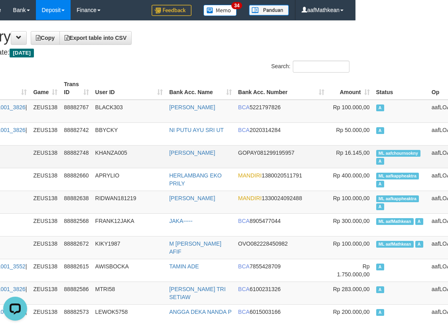
click at [377, 151] on span "ML aafchournsokny" at bounding box center [399, 153] width 45 height 7
copy td "aafchournsokny"
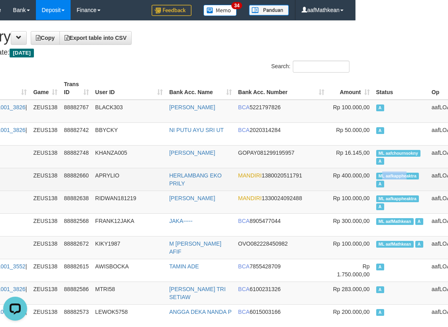
drag, startPoint x: 341, startPoint y: 172, endPoint x: 367, endPoint y: 171, distance: 25.6
click at [373, 175] on td "ML aafkappheaktra A" at bounding box center [401, 179] width 56 height 23
copy span "L aafkapphe"
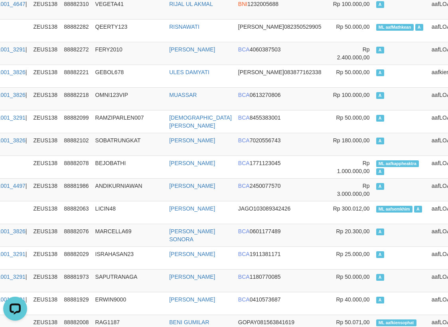
scroll to position [1424, 93]
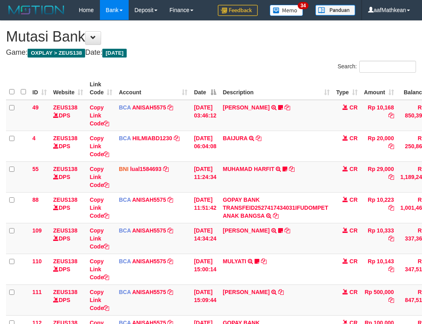
scroll to position [100, 0]
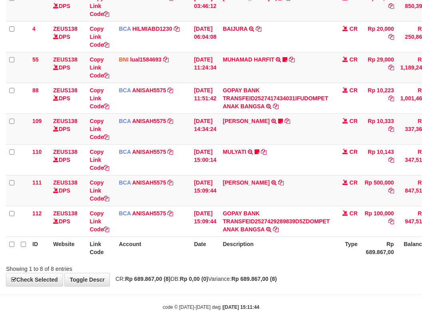
scroll to position [116, 0]
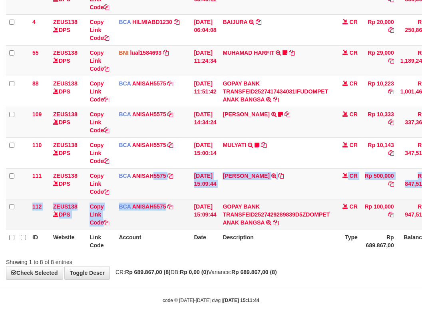
drag, startPoint x: 153, startPoint y: 190, endPoint x: 167, endPoint y: 215, distance: 28.8
click at [169, 210] on tbody "49 ZEUS138 DPS Copy Link Code BCA ANISAH5575 DPS ANISAH mutasi_20251001_3827 | …" at bounding box center [245, 107] width 478 height 246
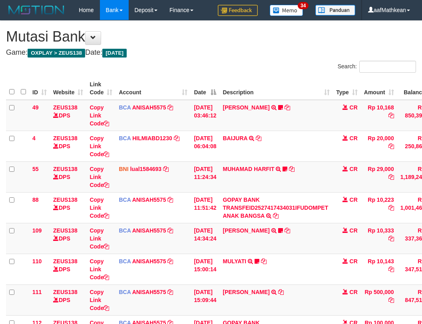
click at [229, 315] on tr "112 ZEUS138 DPS Copy Link Code BCA ANISAH5575 DPS ANISAH mutasi_20251001_3827 |…" at bounding box center [245, 330] width 478 height 31
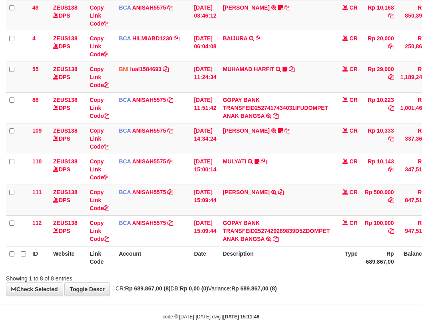
scroll to position [116, 0]
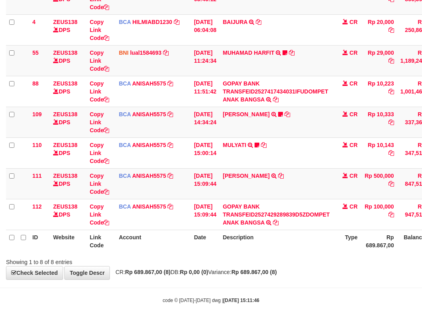
drag, startPoint x: 337, startPoint y: 206, endPoint x: 466, endPoint y: 206, distance: 128.6
click at [421, 206] on html "Toggle navigation Home Bank Account List Load By Website Group [OXPLAY] ZEUS138…" at bounding box center [211, 104] width 422 height 440
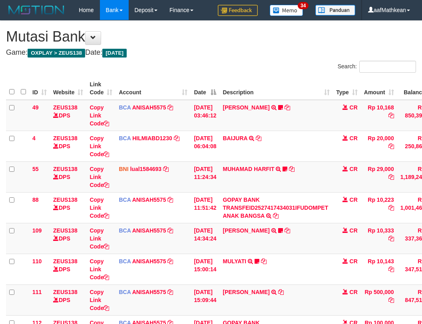
scroll to position [116, 46]
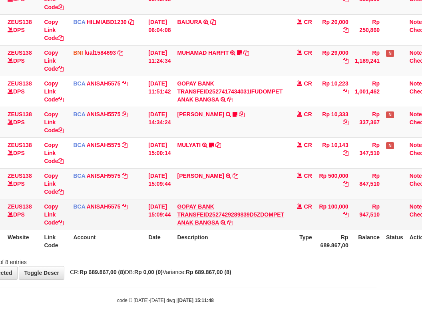
drag, startPoint x: 151, startPoint y: 226, endPoint x: 183, endPoint y: 222, distance: 32.2
click at [171, 226] on td "[DATE] 15:09:44" at bounding box center [159, 214] width 29 height 31
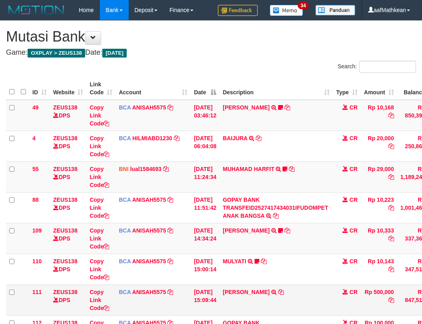
scroll to position [116, 46]
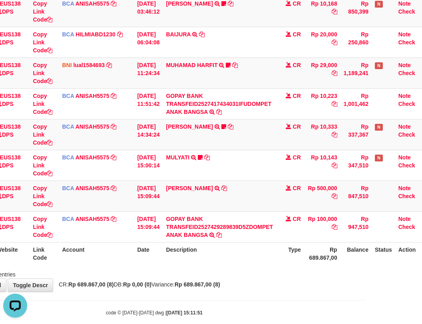
click at [276, 238] on td "GOPAY BANK TRANSFEID2527429289839D5ZDOMPET ANAK BANGSA TRSF E-BANKING CR 0110/F…" at bounding box center [219, 226] width 113 height 31
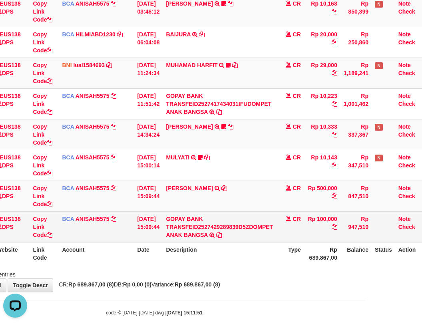
drag, startPoint x: 336, startPoint y: 252, endPoint x: 367, endPoint y: 239, distance: 33.5
click at [345, 250] on tr "ID Website Link Code Account Date Description Type Rp 689.867,00 Balance Status…" at bounding box center [188, 253] width 478 height 23
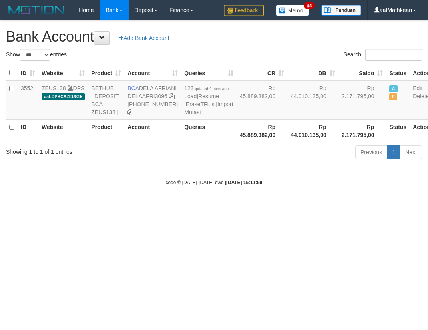
select select "***"
click at [251, 206] on html "Toggle navigation Home Bank Account List Load By Website Group [OXPLAY] ZEUS138…" at bounding box center [214, 103] width 428 height 206
drag, startPoint x: 254, startPoint y: 238, endPoint x: 247, endPoint y: 221, distance: 18.1
click at [252, 206] on html "Toggle navigation Home Bank Account List Load By Website Group [OXPLAY] ZEUS138…" at bounding box center [214, 103] width 428 height 206
select select "***"
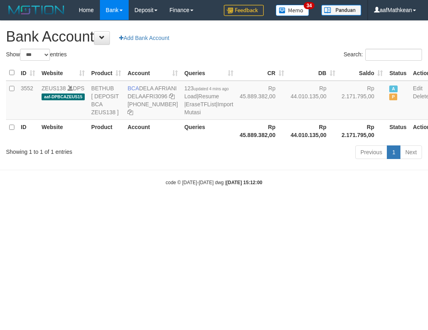
select select "***"
drag, startPoint x: 187, startPoint y: 239, endPoint x: 424, endPoint y: 289, distance: 242.0
click at [242, 206] on html "Toggle navigation Home Bank Account List Load By Website Group [OXPLAY] ZEUS138…" at bounding box center [214, 103] width 428 height 206
select select "***"
drag, startPoint x: 199, startPoint y: 286, endPoint x: 232, endPoint y: 274, distance: 34.4
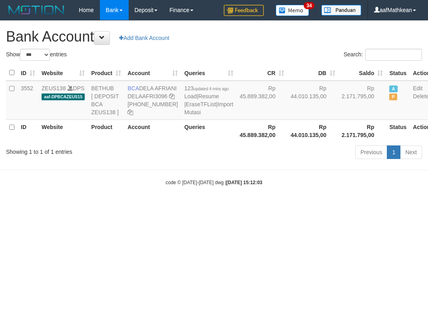
click at [204, 206] on html "Toggle navigation Home Bank Account List Load By Website Group [OXPLAY] ZEUS138…" at bounding box center [214, 103] width 428 height 206
click at [226, 206] on html "Toggle navigation Home Bank Account List Load By Website Group [OXPLAY] ZEUS138…" at bounding box center [214, 103] width 428 height 206
drag, startPoint x: 232, startPoint y: 274, endPoint x: 425, endPoint y: 213, distance: 202.8
click at [417, 206] on html "Toggle navigation Home Bank Account List Load By Website Group [OXPLAY] ZEUS138…" at bounding box center [214, 103] width 428 height 206
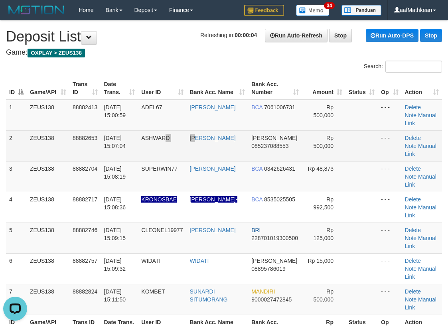
drag, startPoint x: 193, startPoint y: 131, endPoint x: 218, endPoint y: 150, distance: 31.1
click at [206, 142] on tr "2 ZEUS138 88882653 [DATE] 15:07:04 ASHWARD [PERSON_NAME] [PERSON_NAME] 08523708…" at bounding box center [224, 146] width 436 height 31
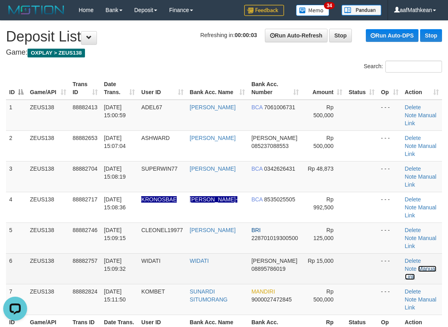
click at [428, 268] on link "Manual Link" at bounding box center [421, 273] width 32 height 14
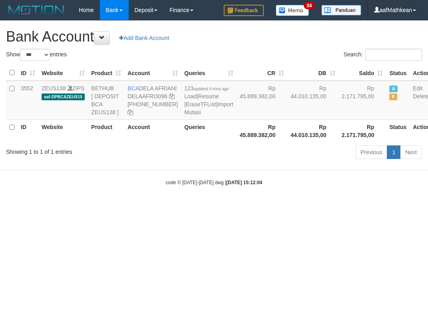
select select "***"
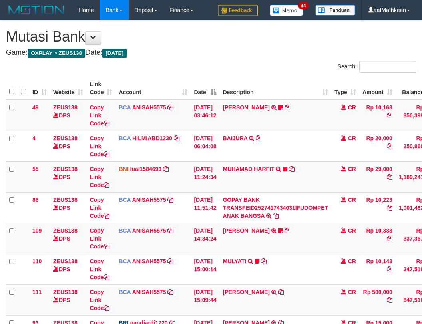
scroll to position [116, 0]
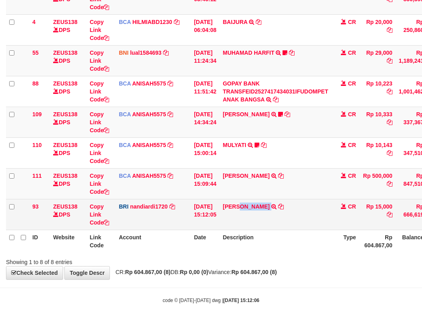
drag, startPoint x: 265, startPoint y: 207, endPoint x: 270, endPoint y: 209, distance: 5.4
click at [270, 209] on td "DANA WIDATI TRANSFER NBMB DANA WIDATI TO NANDI ARDIANSYAH" at bounding box center [275, 214] width 112 height 31
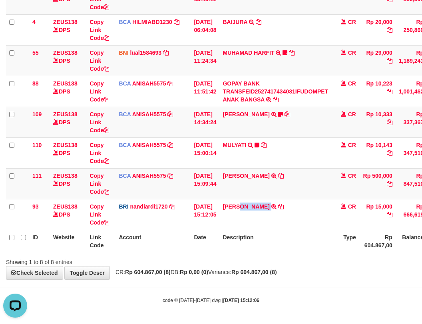
scroll to position [0, 0]
click at [204, 243] on tr "ID Website Link Code Account Date Description Type Rp 604.867,00 Balance Status…" at bounding box center [244, 241] width 476 height 23
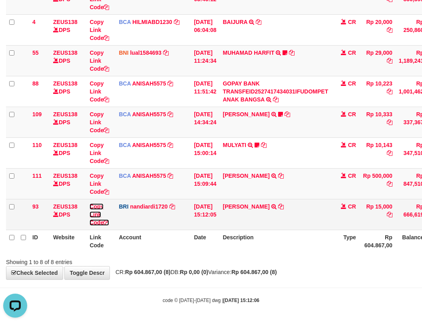
click at [96, 220] on link "Copy Link Code" at bounding box center [99, 214] width 20 height 22
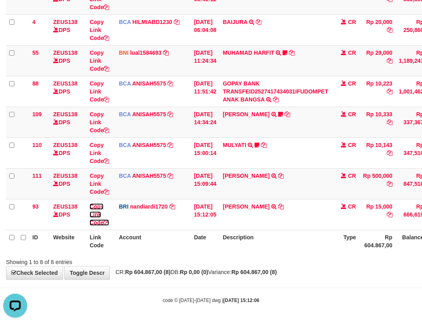
scroll to position [109, 0]
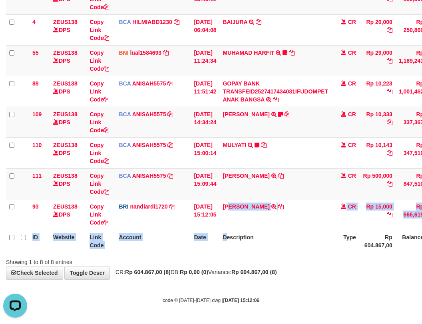
click at [240, 233] on table "ID Website Link Code Account Date Description Type Amount Balance Status Action…" at bounding box center [244, 107] width 476 height 292
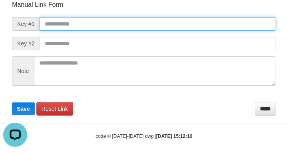
click at [116, 22] on input "text" at bounding box center [158, 24] width 236 height 14
paste input "**********"
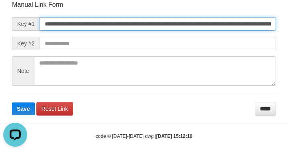
type input "**********"
click at [12, 103] on button "Save" at bounding box center [23, 109] width 23 height 13
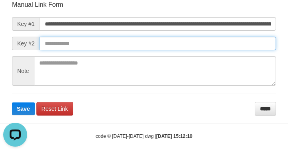
click at [215, 48] on input "text" at bounding box center [158, 44] width 236 height 14
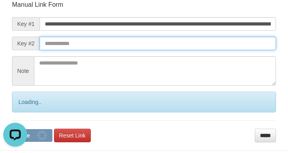
drag, startPoint x: 207, startPoint y: 48, endPoint x: 228, endPoint y: 48, distance: 20.8
click at [227, 50] on input "text" at bounding box center [158, 44] width 236 height 14
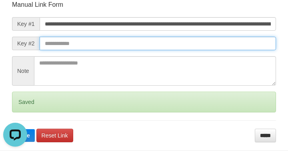
click at [12, 129] on button "Save" at bounding box center [23, 135] width 23 height 13
drag, startPoint x: 233, startPoint y: 45, endPoint x: 4, endPoint y: 55, distance: 229.4
click at [233, 44] on input "text" at bounding box center [158, 44] width 236 height 14
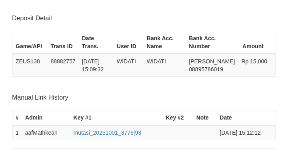
scroll to position [157, 0]
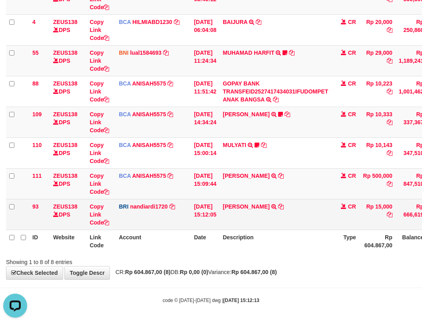
click at [286, 224] on td "[PERSON_NAME] TRANSFER NBMB [PERSON_NAME] WIDATI TO NANDI ARDIANSYAH" at bounding box center [275, 214] width 112 height 31
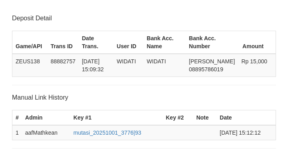
scroll to position [157, 0]
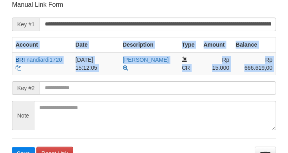
drag, startPoint x: 6, startPoint y: 73, endPoint x: 14, endPoint y: 83, distance: 13.0
click at [6, 76] on div "Deposit Detail Game/API Trans ID Date Trans. User ID Bank Acc. Name Bank Acc. N…" at bounding box center [144, 1] width 288 height 317
click at [73, 80] on form "**********" at bounding box center [144, 80] width 264 height 160
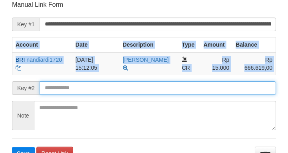
click at [12, 147] on button "Save" at bounding box center [23, 153] width 23 height 13
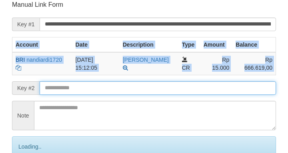
click at [80, 84] on input "text" at bounding box center [158, 88] width 236 height 14
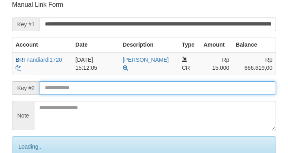
click at [78, 83] on input "text" at bounding box center [158, 88] width 236 height 14
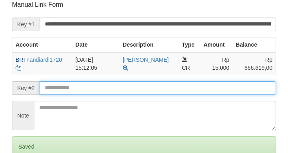
drag, startPoint x: 74, startPoint y: 86, endPoint x: 78, endPoint y: 90, distance: 5.7
click at [75, 88] on input "text" at bounding box center [158, 88] width 236 height 14
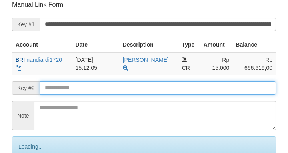
click at [80, 90] on input "text" at bounding box center [158, 88] width 236 height 14
click at [79, 93] on input "text" at bounding box center [158, 88] width 236 height 14
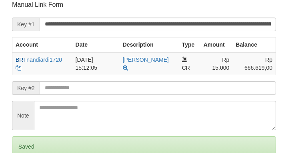
click at [83, 92] on input "text" at bounding box center [158, 88] width 236 height 14
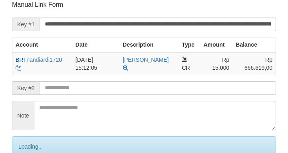
click at [85, 90] on input "text" at bounding box center [158, 88] width 236 height 14
click at [93, 91] on input "text" at bounding box center [158, 88] width 236 height 14
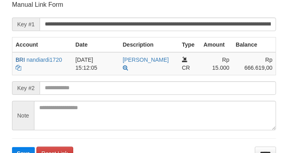
click at [12, 147] on button "Save" at bounding box center [23, 153] width 23 height 13
click at [107, 85] on input "text" at bounding box center [158, 88] width 236 height 14
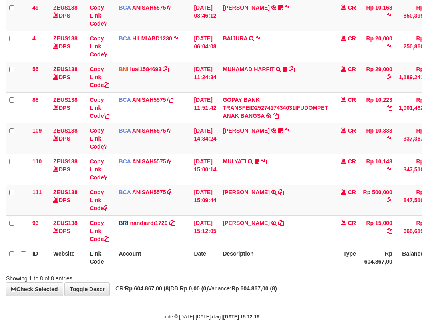
scroll to position [116, 0]
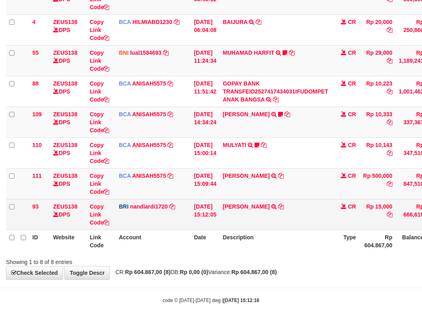
click at [279, 227] on td "DANA WIDATI TRANSFER NBMB DANA WIDATI TO NANDI ARDIANSYAH" at bounding box center [275, 214] width 112 height 31
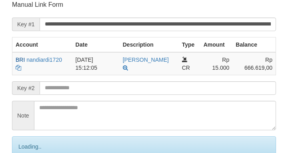
click at [107, 87] on input "text" at bounding box center [158, 88] width 236 height 14
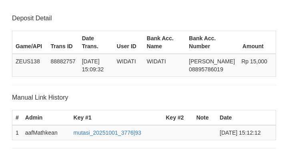
scroll to position [157, 0]
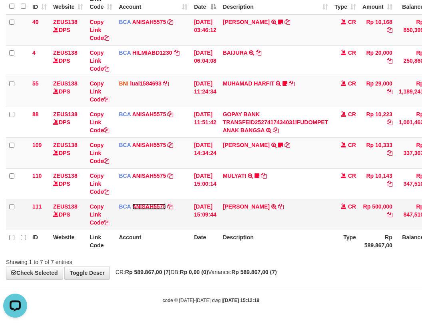
click at [132, 203] on link "ANISAH5575" at bounding box center [149, 206] width 34 height 6
click at [211, 209] on td "[DATE] 15:09:44" at bounding box center [204, 214] width 29 height 31
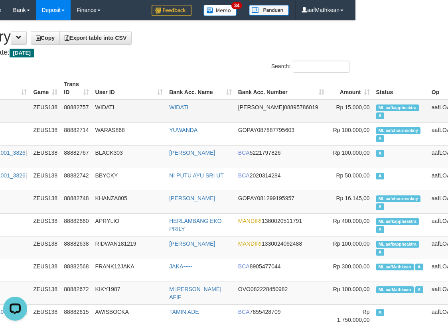
click at [377, 105] on span "ML aafkappheaktra" at bounding box center [398, 108] width 43 height 7
copy td "aafkappheaktra"
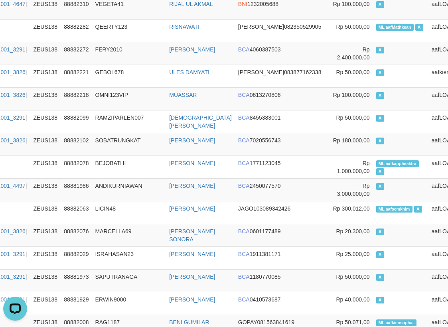
drag, startPoint x: 146, startPoint y: 110, endPoint x: 103, endPoint y: 0, distance: 117.5
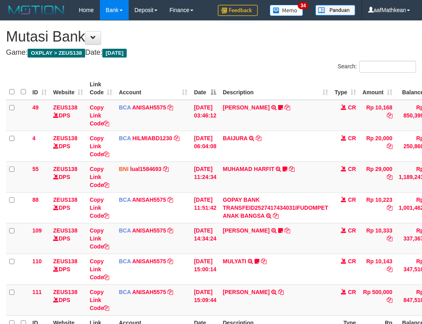
click at [299, 223] on td "[PERSON_NAME] TRSF E-BANKING CR 0110/FTSCY/WS95051 10333.002025100112508694 TRF…" at bounding box center [275, 238] width 112 height 31
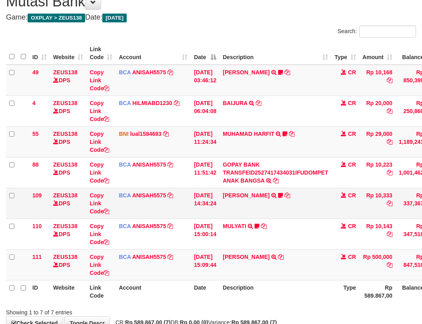
click at [295, 205] on td "[PERSON_NAME] TRSF E-BANKING CR 0110/FTSCY/WS95051 10333.002025100112508694 TRF…" at bounding box center [275, 203] width 112 height 31
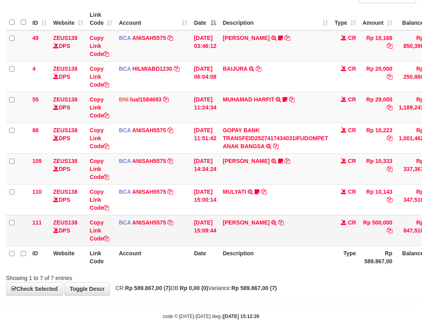
scroll to position [85, 0]
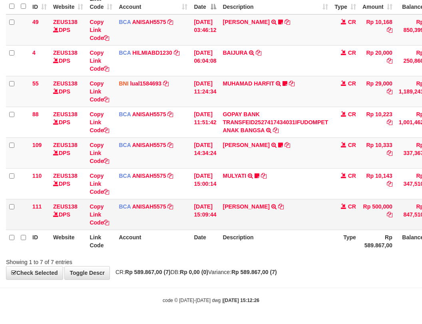
click at [288, 202] on td "[PERSON_NAME] TRSF E-BANKING CR 0110/FTSCY/WS95031 500000.00[PERSON_NAME]" at bounding box center [275, 214] width 112 height 31
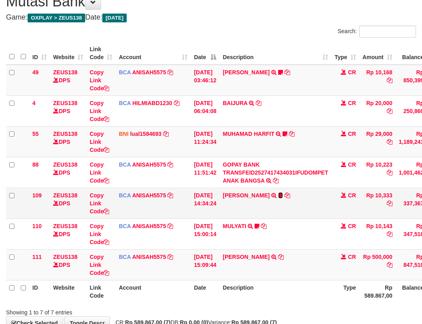
click at [278, 195] on icon at bounding box center [280, 195] width 5 height 6
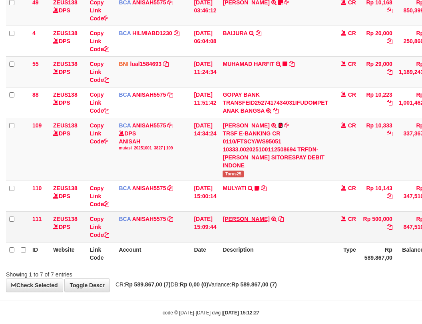
scroll to position [109, 0]
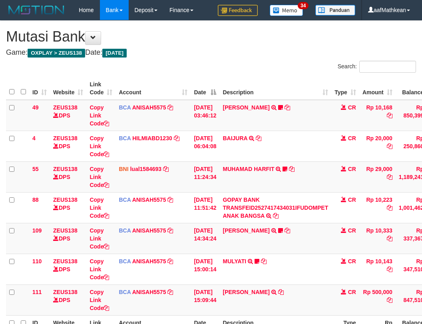
scroll to position [85, 0]
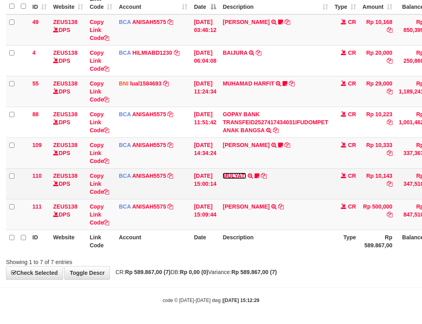
click at [245, 175] on link "MULYATI" at bounding box center [234, 176] width 24 height 6
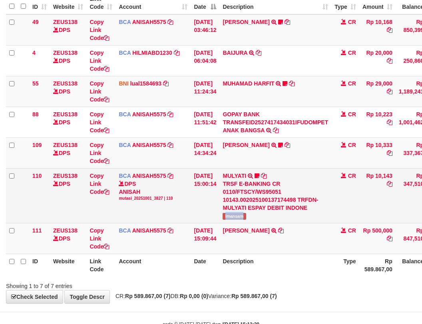
drag, startPoint x: 229, startPoint y: 214, endPoint x: 275, endPoint y: 202, distance: 47.7
click at [264, 213] on td "MULYATI TRSF E-BANKING CR 0110/FTSCY/WS95051 10143.002025100137174498 TRFDN-[PE…" at bounding box center [275, 195] width 112 height 55
copy span "Imansam"
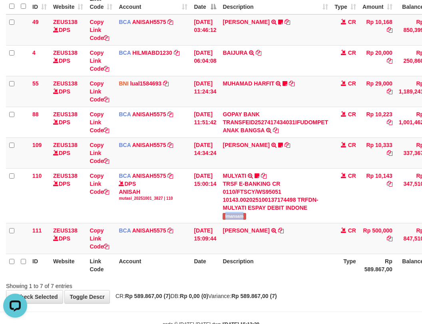
scroll to position [0, 0]
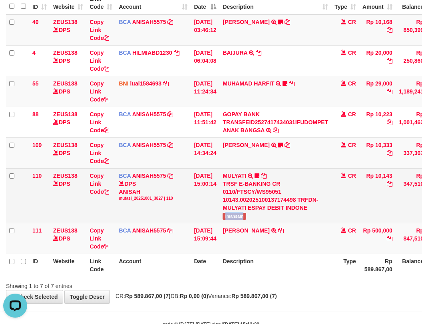
drag, startPoint x: 199, startPoint y: 215, endPoint x: 205, endPoint y: 223, distance: 10.0
click at [200, 218] on td "[DATE] 15:00:14" at bounding box center [204, 195] width 29 height 55
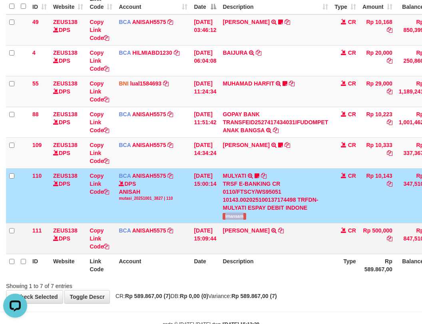
click at [206, 223] on tbody "49 ZEUS138 DPS Copy Link Code BCA ANISAH5575 DPS [PERSON_NAME] mutasi_20251001_…" at bounding box center [244, 134] width 476 height 240
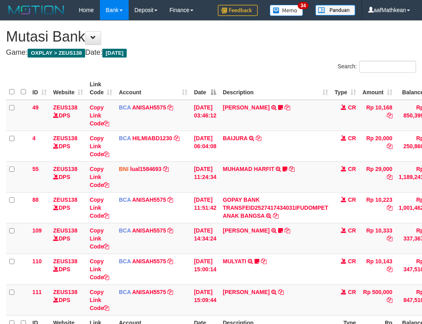
scroll to position [35, 0]
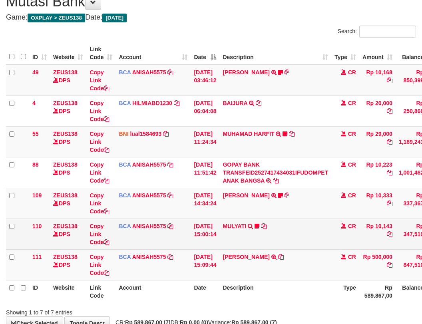
click at [232, 231] on td "MULYATI TRSF E-BANKING CR 0110/FTSCY/WS95051 10143.002025100137174498 TRFDN-[PE…" at bounding box center [275, 233] width 112 height 31
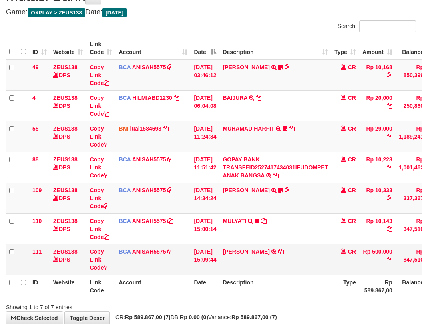
scroll to position [85, 0]
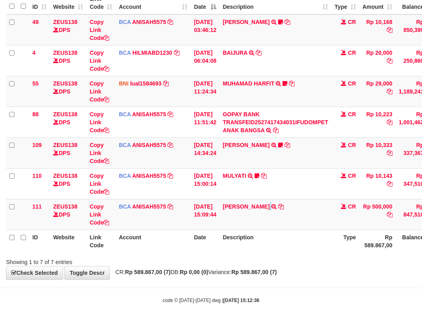
drag, startPoint x: 294, startPoint y: 223, endPoint x: 426, endPoint y: 188, distance: 137.2
click at [302, 220] on td "[PERSON_NAME] TRSF E-BANKING CR 0110/FTSCY/WS95031 500000.00[PERSON_NAME]" at bounding box center [275, 214] width 112 height 31
click at [228, 260] on div "Search: ID Website Link Code Account Date Description Type Amount Balance Statu…" at bounding box center [211, 120] width 410 height 291
drag, startPoint x: 253, startPoint y: 276, endPoint x: 308, endPoint y: 264, distance: 56.0
click at [290, 277] on div "**********" at bounding box center [211, 107] width 422 height 344
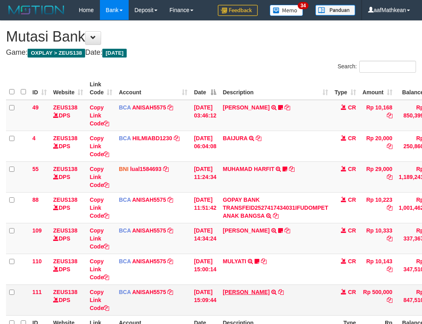
scroll to position [35, 0]
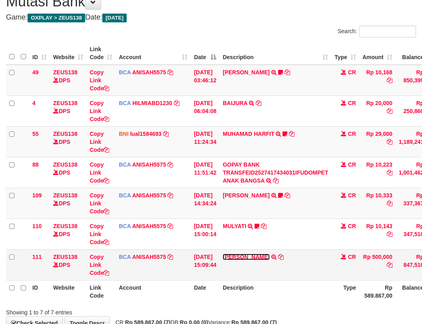
click at [222, 254] on link "[PERSON_NAME]" at bounding box center [245, 257] width 47 height 6
click at [143, 256] on div "Search: ID Website Link Code Account Date Description Type Amount Balance Statu…" at bounding box center [211, 171] width 410 height 291
click at [251, 268] on tr "111 ZEUS138 DPS Copy Link Code BCA ANISAH5575 DPS [PERSON_NAME] mutasi_20251001…" at bounding box center [244, 264] width 476 height 31
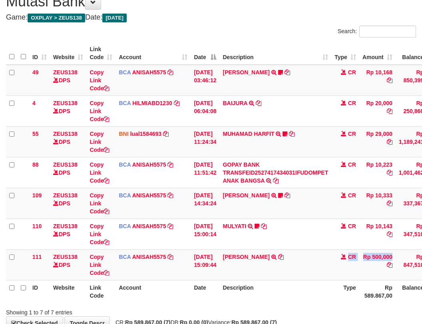
drag, startPoint x: 397, startPoint y: 266, endPoint x: 449, endPoint y: 256, distance: 52.5
click at [421, 256] on html "Toggle navigation Home Bank Account List Load By Website Group [OXPLAY] ZEUS138…" at bounding box center [211, 169] width 422 height 409
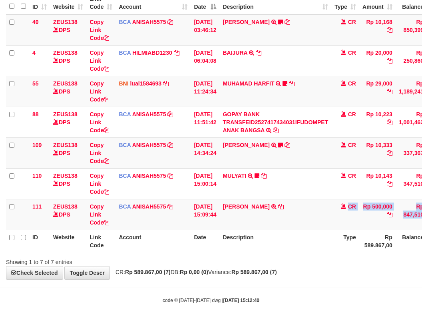
click at [164, 272] on div "**********" at bounding box center [211, 107] width 422 height 344
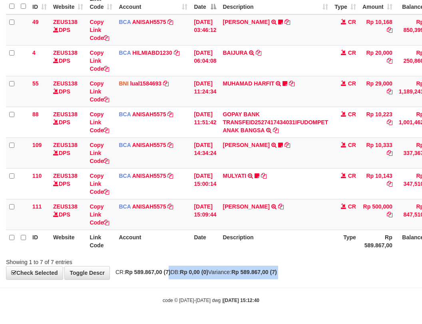
drag, startPoint x: 173, startPoint y: 279, endPoint x: 424, endPoint y: 240, distance: 254.1
click at [202, 279] on div "**********" at bounding box center [211, 107] width 422 height 344
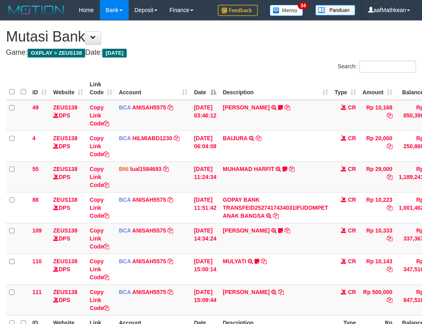
scroll to position [85, 0]
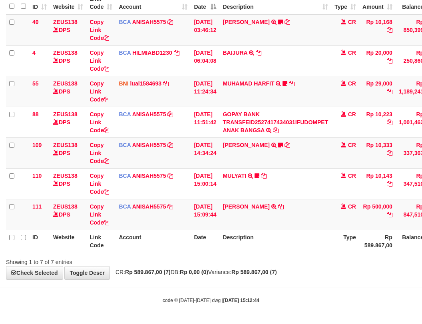
drag, startPoint x: 220, startPoint y: 121, endPoint x: 277, endPoint y: 246, distance: 137.6
click at [273, 237] on table "ID Website Link Code Account Date Description Type Amount Balance Status Action…" at bounding box center [244, 122] width 476 height 261
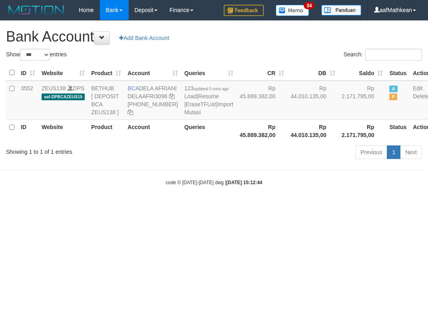
select select "***"
drag, startPoint x: 306, startPoint y: 110, endPoint x: 422, endPoint y: 104, distance: 116.8
click at [377, 111] on tr "3552 ZEUS138 DPS aaf-DPBCAZEUS15 BETHUB [ DEPOSIT BCA ZEUS138 ] BCA DELA AFRIAN…" at bounding box center [219, 100] width 427 height 39
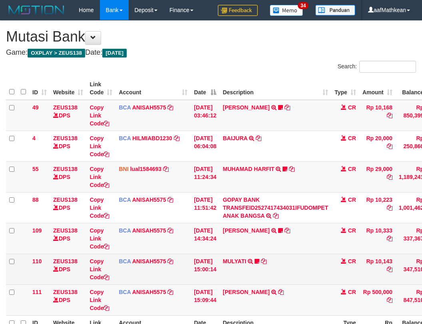
scroll to position [35, 0]
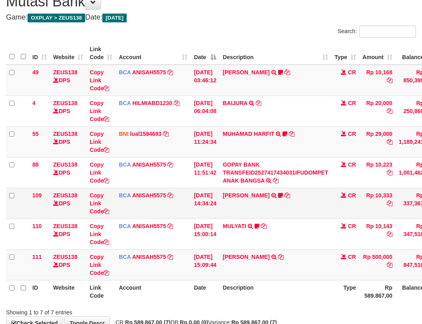
drag, startPoint x: 290, startPoint y: 227, endPoint x: 298, endPoint y: 213, distance: 16.5
click at [291, 227] on td "MULYATI TRSF E-BANKING CR 0110/FTSCY/WS95051 10143.002025100137174498 TRFDN-[PE…" at bounding box center [275, 233] width 112 height 31
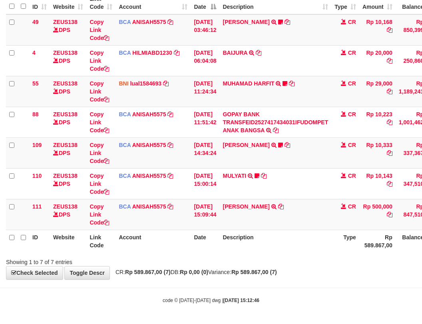
click at [269, 234] on table "ID Website Link Code Account Date Description Type Amount Balance Status Action…" at bounding box center [244, 122] width 476 height 261
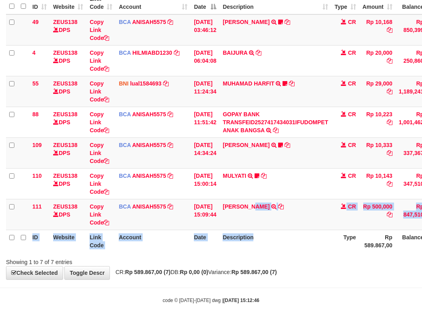
scroll to position [85, 0]
click at [276, 238] on th "Description" at bounding box center [275, 241] width 112 height 23
click at [276, 228] on td "KAREN ADELIN MARTH TRSF E-BANKING CR 0110/FTSCY/WS95031 500000.00KAREN ADELIN M…" at bounding box center [275, 214] width 112 height 31
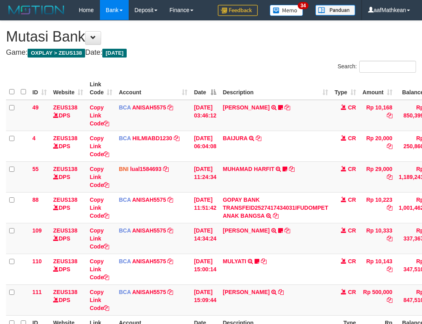
scroll to position [35, 66]
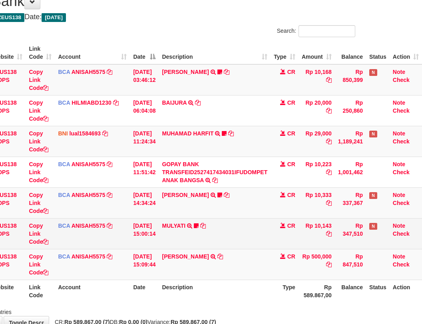
drag, startPoint x: 226, startPoint y: 249, endPoint x: 303, endPoint y: 245, distance: 76.4
click at [239, 244] on tbody "49 ZEUS138 DPS Copy Link Code BCA ANISAH5575 DPS [PERSON_NAME] mutasi_20251001_…" at bounding box center [183, 172] width 476 height 216
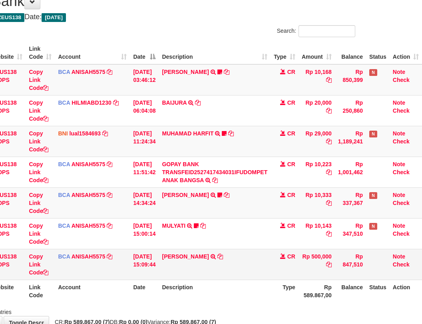
click at [176, 250] on td "[PERSON_NAME] TRSF E-BANKING CR 0110/FTSCY/WS95031 500000.00[PERSON_NAME]" at bounding box center [215, 264] width 112 height 31
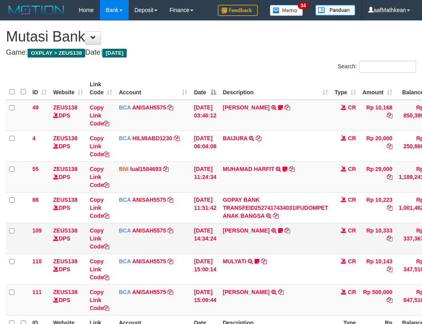
click at [219, 254] on td "MULYATI TRSF E-BANKING CR 0110/FTSCY/WS95051 10143.002025100137174498 TRFDN-MUL…" at bounding box center [275, 269] width 112 height 31
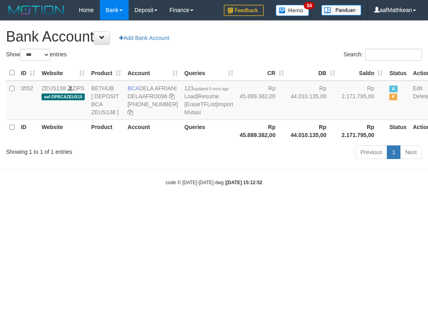
select select "***"
click at [117, 206] on html "Toggle navigation Home Bank Account List Load By Website Group [OXPLAY] ZEUS138…" at bounding box center [214, 103] width 428 height 206
click at [98, 206] on html "Toggle navigation Home Bank Account List Load By Website Group [OXPLAY] ZEUS138…" at bounding box center [214, 103] width 428 height 206
drag, startPoint x: 103, startPoint y: 227, endPoint x: 117, endPoint y: 148, distance: 80.6
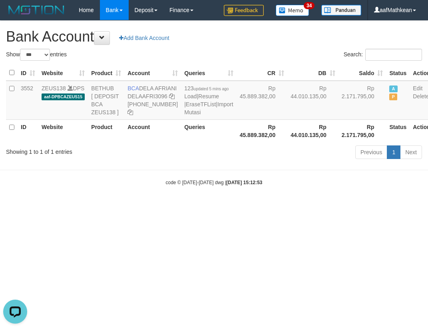
click at [109, 200] on html "Toggle navigation Home Bank Account List Load By Website Group [OXPLAY] ZEUS138…" at bounding box center [214, 103] width 428 height 206
drag, startPoint x: 224, startPoint y: 151, endPoint x: 175, endPoint y: 100, distance: 70.6
click at [236, 142] on th "Rp 45.889.382,00" at bounding box center [261, 130] width 51 height 23
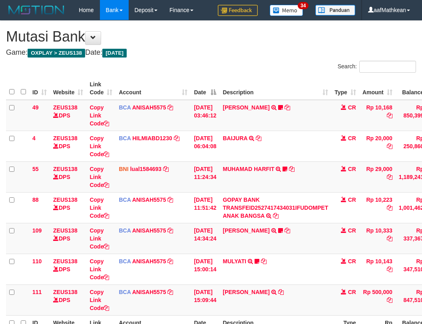
scroll to position [73, 63]
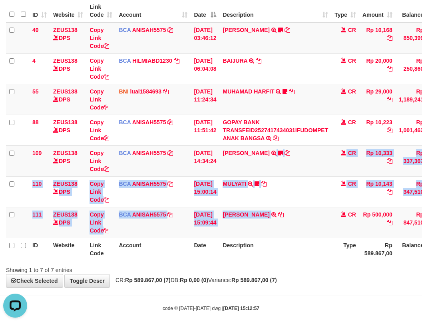
drag, startPoint x: 301, startPoint y: 270, endPoint x: 299, endPoint y: 275, distance: 6.1
click at [301, 276] on div "**********" at bounding box center [211, 115] width 422 height 344
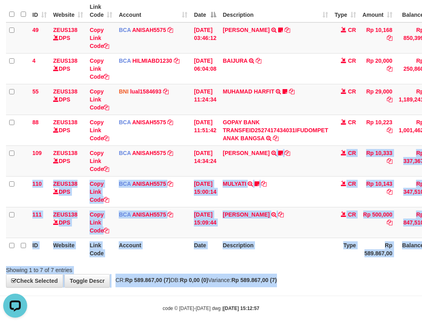
click at [299, 275] on div "**********" at bounding box center [211, 115] width 422 height 344
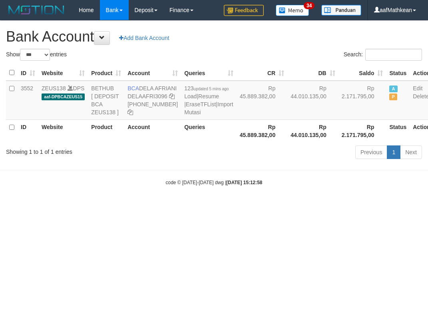
select select "***"
click at [162, 96] on td "BCA DELA AFRIANI DELAAFRI3096 [PHONE_NUMBER]" at bounding box center [152, 100] width 57 height 39
click at [297, 198] on body "Toggle navigation Home Bank Account List Load By Website Group [OXPLAY] ZEUS138…" at bounding box center [214, 103] width 428 height 206
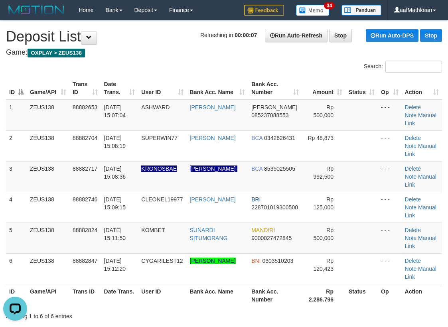
click at [133, 63] on div "Search:" at bounding box center [224, 68] width 448 height 14
click at [51, 87] on th "Game/API" at bounding box center [48, 88] width 43 height 23
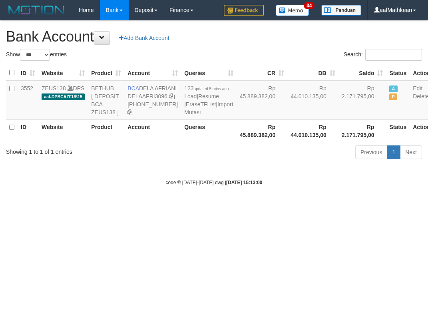
select select "***"
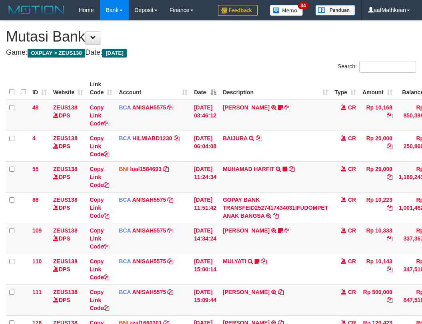
scroll to position [49, 5]
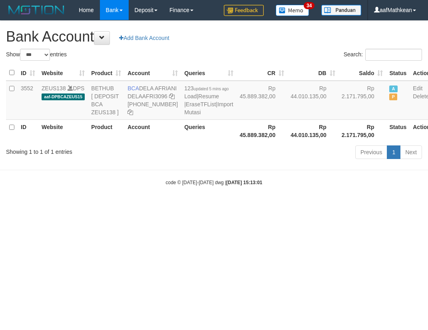
select select "***"
drag, startPoint x: 255, startPoint y: 200, endPoint x: 228, endPoint y: 169, distance: 41.4
click at [256, 206] on body "Toggle navigation Home Bank Account List Load By Website Group [OXPLAY] ZEUS138…" at bounding box center [214, 103] width 428 height 206
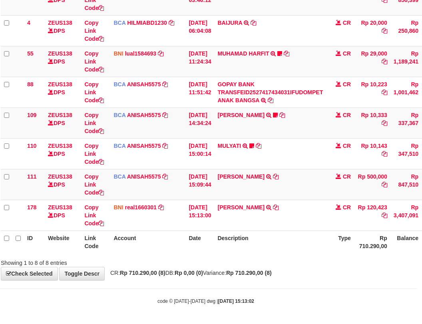
scroll to position [116, 5]
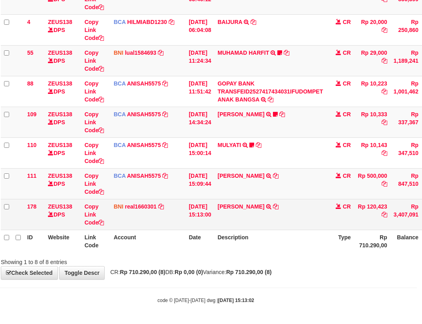
click at [299, 205] on td "[PERSON_NAME] ANGSAR TRANSFER DARI [PERSON_NAME]" at bounding box center [270, 214] width 112 height 31
click at [278, 207] on icon at bounding box center [276, 207] width 6 height 6
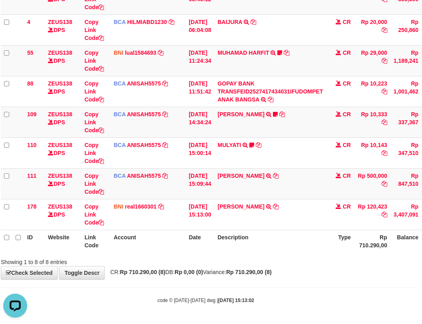
scroll to position [0, 0]
click at [260, 252] on div "ID Website Link Code Account Date Description Type Amount Balance Status Action…" at bounding box center [206, 106] width 422 height 296
click at [292, 253] on div "Search: ID Website Link Code Account Date Description Type Amount Balance Statu…" at bounding box center [206, 104] width 410 height 321
drag, startPoint x: 301, startPoint y: 243, endPoint x: 305, endPoint y: 234, distance: 9.7
click at [302, 242] on th "Description" at bounding box center [270, 241] width 112 height 23
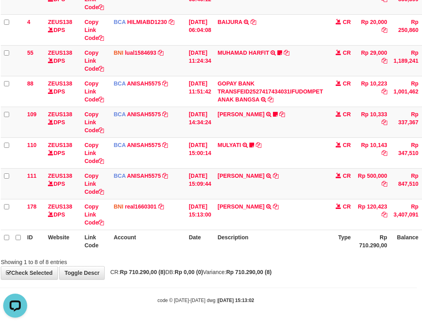
click at [305, 234] on th "Description" at bounding box center [270, 241] width 112 height 23
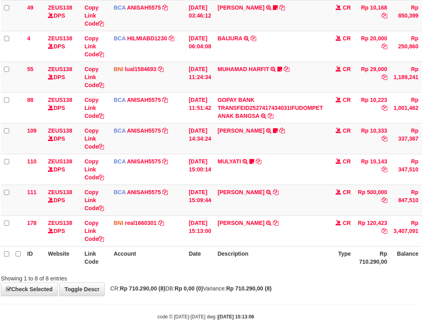
click at [305, 232] on td "[PERSON_NAME] ANGSAR TRANSFER DARI [PERSON_NAME]" at bounding box center [270, 230] width 112 height 31
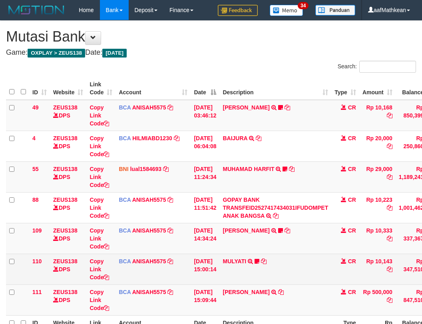
scroll to position [66, 5]
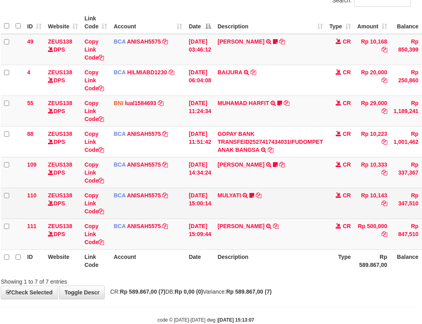
click at [234, 218] on td "MULYATI TRSF E-BANKING CR 0110/FTSCY/WS95051 10143.002025100137174498 TRFDN-[PE…" at bounding box center [270, 203] width 112 height 31
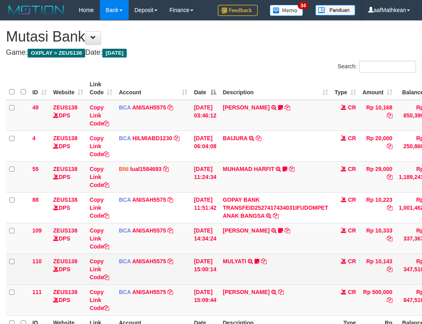
scroll to position [66, 5]
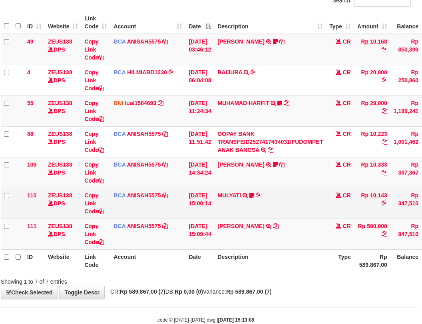
click at [282, 210] on td "MULYATI TRSF E-BANKING CR 0110/FTSCY/WS95051 10143.002025100137174498 TRFDN-[PE…" at bounding box center [270, 203] width 112 height 31
click at [281, 208] on td "MULYATI TRSF E-BANKING CR 0110/FTSCY/WS95051 10143.002025100137174498 TRFDN-[PE…" at bounding box center [270, 203] width 112 height 31
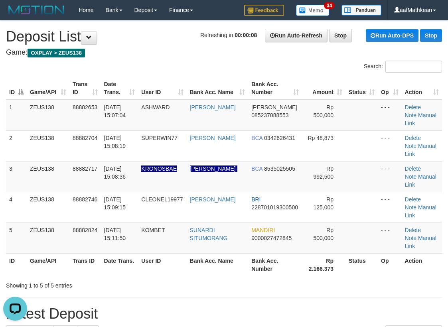
click at [103, 95] on table "ID Game/API Trans ID Date Trans. User ID Bank Acc. Name Bank Acc. Number Amount…" at bounding box center [224, 176] width 436 height 199
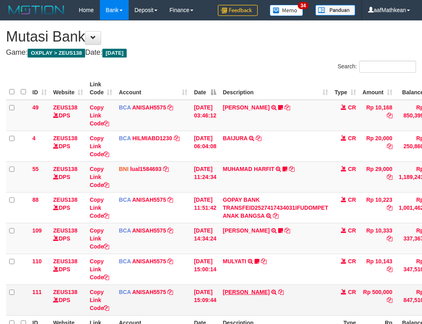
scroll to position [66, 5]
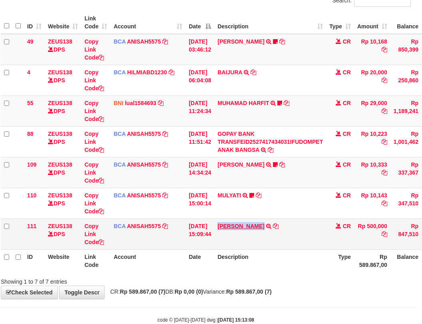
drag, startPoint x: 224, startPoint y: 221, endPoint x: 268, endPoint y: 226, distance: 43.8
click at [268, 226] on td "[PERSON_NAME] TRSF E-BANKING CR 0110/FTSCY/WS95031 500000.00[PERSON_NAME]" at bounding box center [270, 233] width 112 height 31
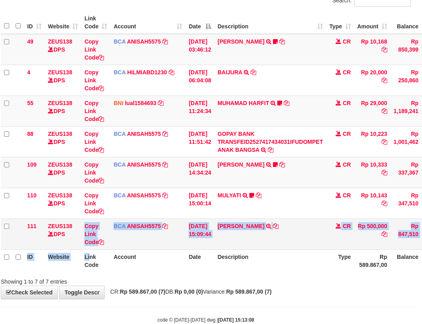
click at [91, 250] on table "ID Website Link Code Account Date Description Type Amount Balance Status Action…" at bounding box center [239, 141] width 476 height 261
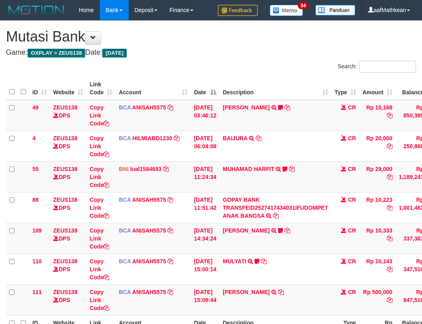
scroll to position [66, 5]
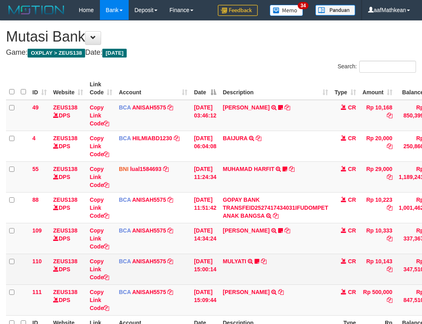
scroll to position [66, 5]
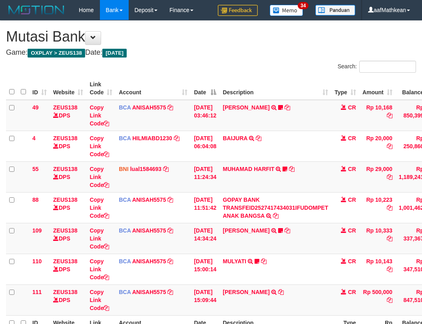
scroll to position [66, 5]
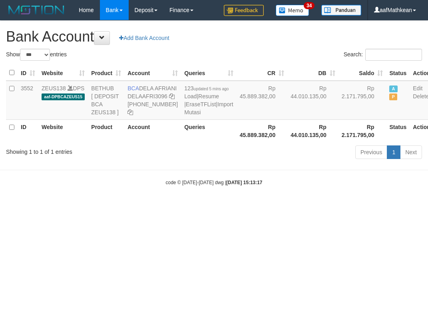
select select "***"
click at [169, 99] on icon at bounding box center [172, 96] width 6 height 6
drag, startPoint x: 134, startPoint y: 112, endPoint x: 427, endPoint y: 109, distance: 293.5
click at [161, 115] on td "BCA DELA AFRIANI DELAAFRI3096 869-245-8639" at bounding box center [152, 100] width 57 height 39
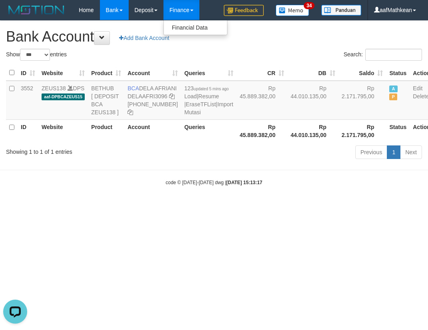
drag, startPoint x: 339, startPoint y: 267, endPoint x: 425, endPoint y: 261, distance: 85.7
click at [361, 206] on html "Toggle navigation Home Bank Account List Load By Website Group [OXPLAY] ZEUS138…" at bounding box center [214, 103] width 428 height 206
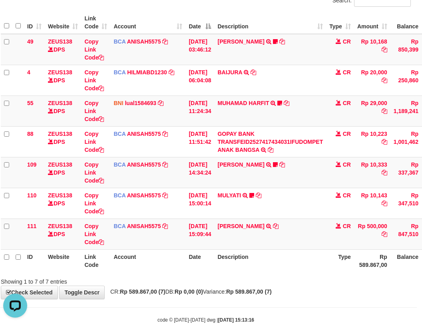
scroll to position [66, 5]
drag, startPoint x: 237, startPoint y: 151, endPoint x: 321, endPoint y: 329, distance: 196.7
click at [300, 298] on div "**********" at bounding box center [206, 127] width 422 height 344
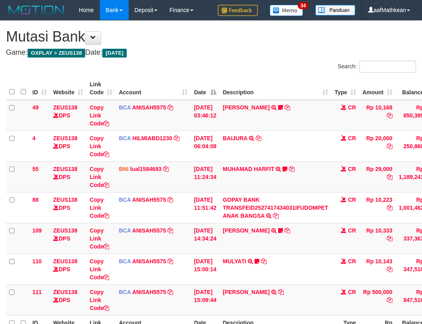
scroll to position [66, 5]
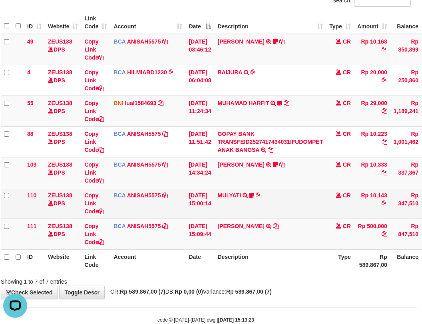
drag, startPoint x: 224, startPoint y: 184, endPoint x: 239, endPoint y: 188, distance: 15.2
click at [230, 186] on td "[PERSON_NAME] TRSF E-BANKING CR 0110/FTSCY/WS95051 10333.002025100112508694 TRF…" at bounding box center [270, 172] width 112 height 31
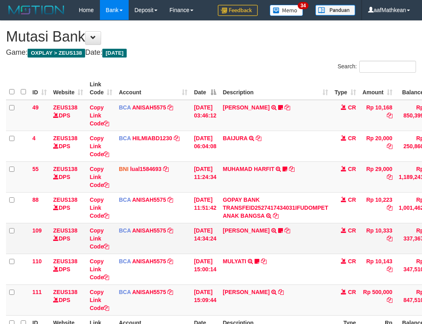
scroll to position [32, 5]
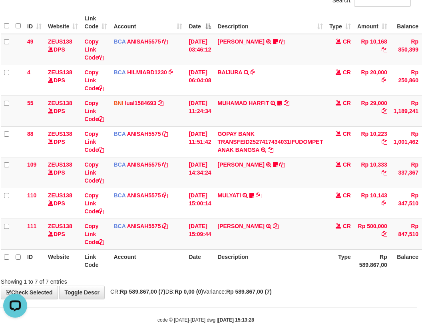
scroll to position [66, 5]
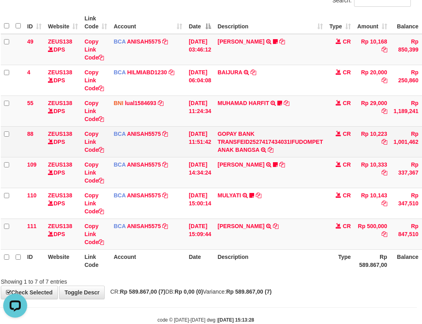
click at [216, 137] on tbody "49 ZEUS138 DPS Copy Link Code BCA ANISAH5575 DPS [PERSON_NAME] mutasi_20251001_…" at bounding box center [239, 142] width 476 height 216
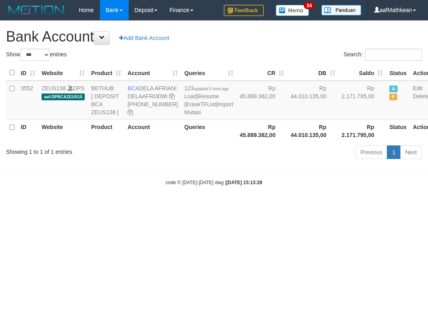
select select "***"
click at [238, 142] on th "Rp 45.889.382,00" at bounding box center [261, 130] width 51 height 23
click at [184, 120] on td "123 updated 5 mins ago Load | Resume | EraseTFList | Import Mutasi" at bounding box center [208, 100] width 55 height 39
click at [184, 115] on link "Import Mutasi" at bounding box center [208, 108] width 49 height 14
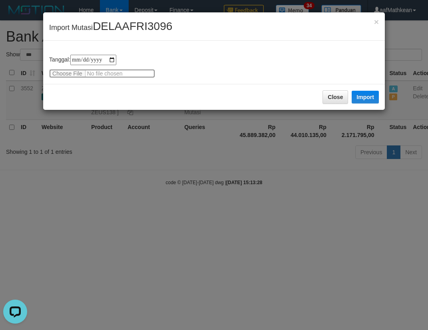
click at [70, 72] on input "file" at bounding box center [102, 73] width 106 height 9
type input "**********"
drag, startPoint x: 373, startPoint y: 98, endPoint x: 129, endPoint y: 0, distance: 263.0
click at [373, 98] on button "Import" at bounding box center [364, 97] width 27 height 13
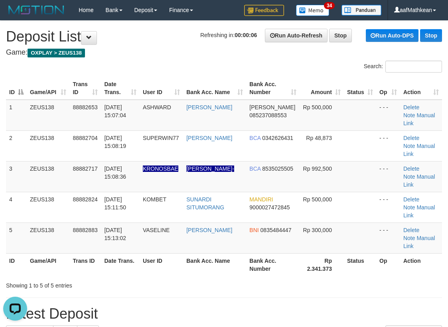
drag, startPoint x: 108, startPoint y: 66, endPoint x: 3, endPoint y: 115, distance: 115.6
click at [107, 71] on div "Search:" at bounding box center [224, 68] width 448 height 14
click at [127, 83] on th "Date Trans." at bounding box center [120, 88] width 38 height 23
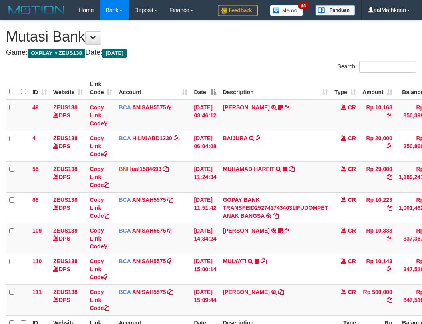
scroll to position [32, 5]
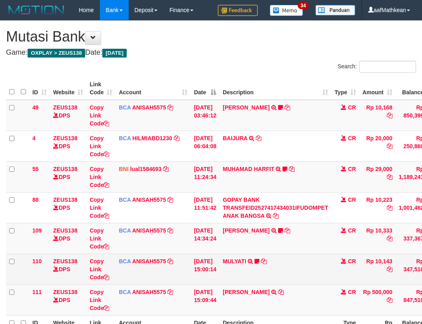
scroll to position [32, 5]
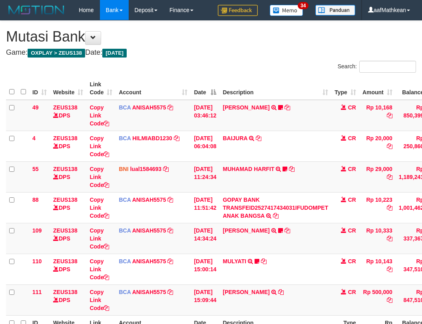
scroll to position [35, 5]
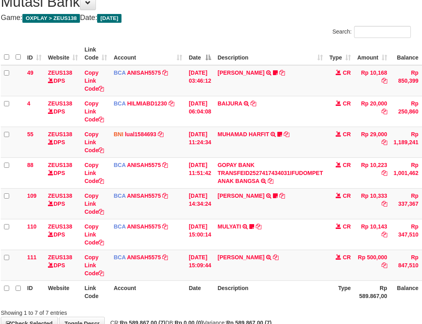
drag, startPoint x: 316, startPoint y: 297, endPoint x: 311, endPoint y: 300, distance: 5.5
click at [316, 301] on th "Description" at bounding box center [270, 291] width 112 height 23
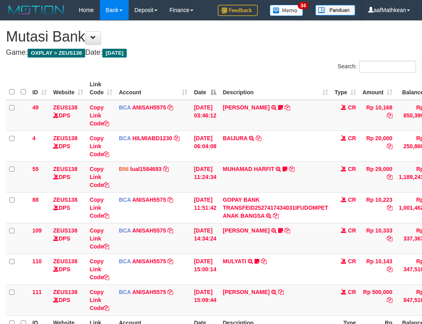
scroll to position [35, 5]
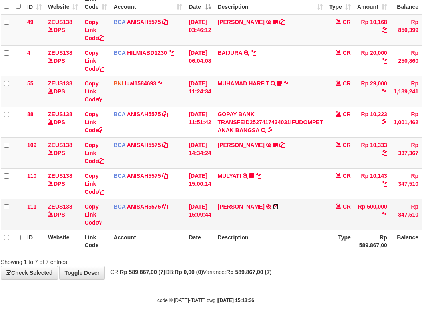
click at [278, 206] on icon at bounding box center [276, 207] width 6 height 6
click at [188, 273] on div "**********" at bounding box center [206, 107] width 422 height 344
click at [204, 275] on body "Toggle navigation Home Bank Account List Load By Website Group [OXPLAY] ZEUS138…" at bounding box center [206, 119] width 422 height 409
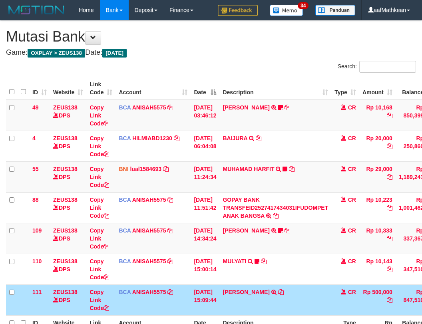
scroll to position [35, 5]
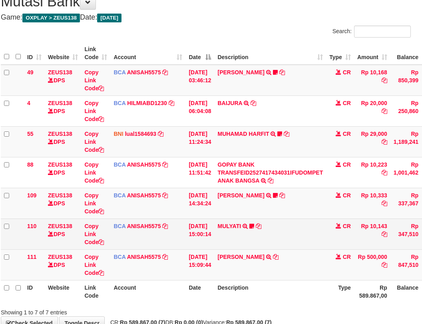
click at [261, 238] on td "MULYATI TRSF E-BANKING CR 0110/FTSCY/WS95051 10143.002025100137174498 TRFDN-[PE…" at bounding box center [270, 233] width 112 height 31
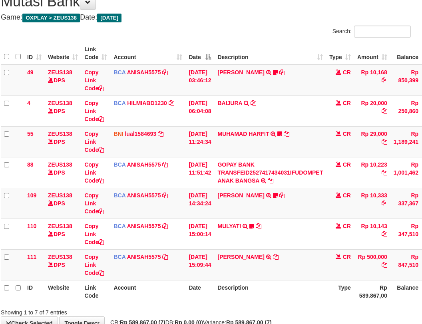
click at [258, 233] on td "MULYATI TRSF E-BANKING CR 0110/FTSCY/WS95051 10143.002025100137174498 TRFDN-[PE…" at bounding box center [270, 233] width 112 height 31
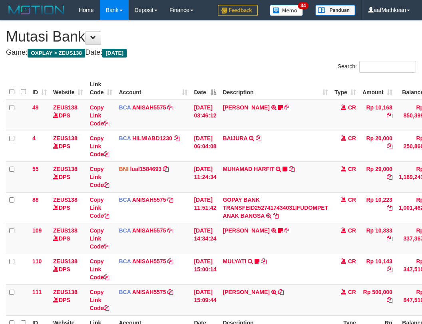
click at [421, 289] on html "Toggle navigation Home Bank Account List Load By Website Group [OXPLAY] ZEUS138…" at bounding box center [211, 204] width 422 height 409
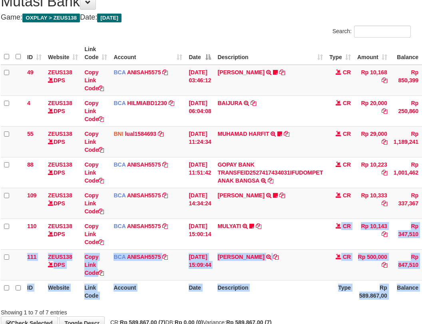
scroll to position [85, 5]
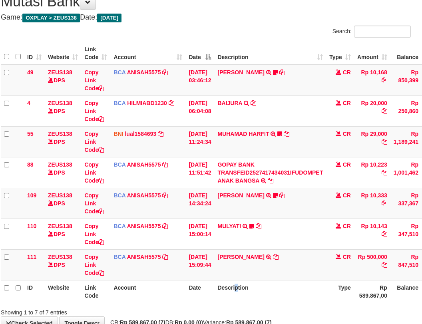
drag, startPoint x: 244, startPoint y: 289, endPoint x: 255, endPoint y: 284, distance: 12.7
click at [244, 288] on th "Description" at bounding box center [270, 291] width 112 height 23
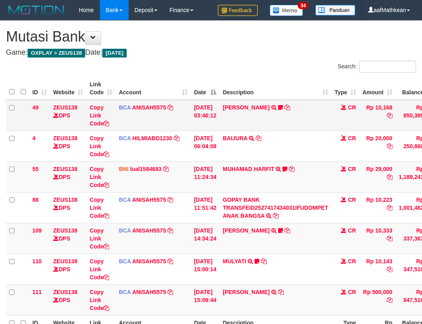
scroll to position [35, 5]
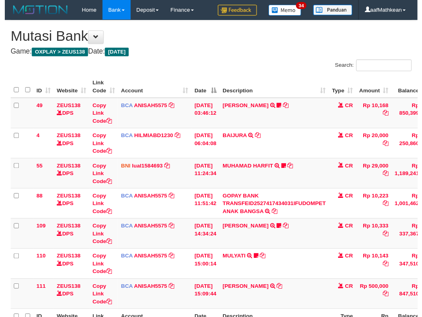
scroll to position [85, 5]
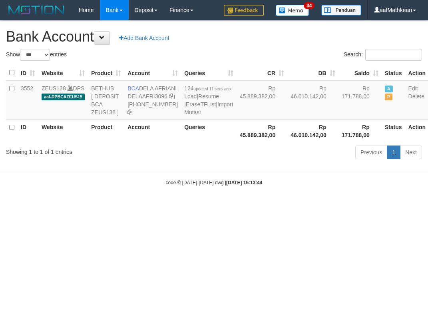
select select "***"
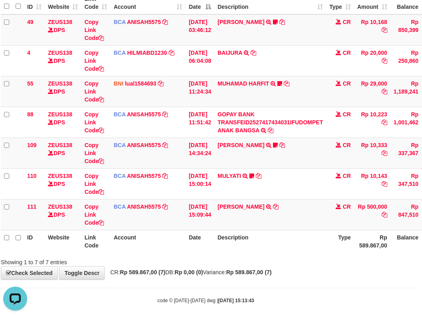
scroll to position [85, 5]
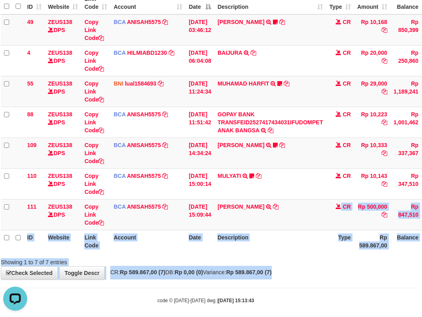
click at [342, 292] on body "Toggle navigation Home Bank Account List Load By Website Group [OXPLAY] ZEUS138…" at bounding box center [206, 119] width 422 height 409
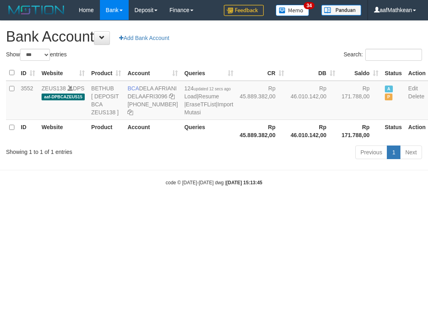
select select "***"
drag, startPoint x: 223, startPoint y: 106, endPoint x: 243, endPoint y: 219, distance: 114.4
click at [244, 206] on body "Toggle navigation Home Bank Account List Load By Website Group [OXPLAY] ZEUS138…" at bounding box center [214, 103] width 428 height 206
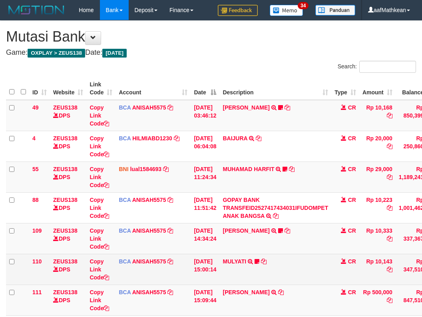
scroll to position [35, 5]
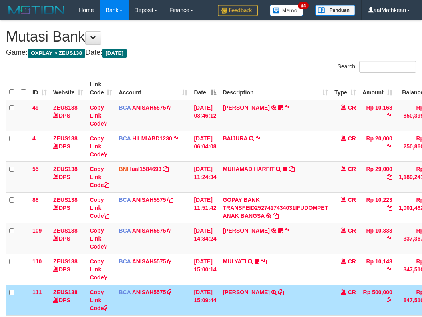
scroll to position [42, 5]
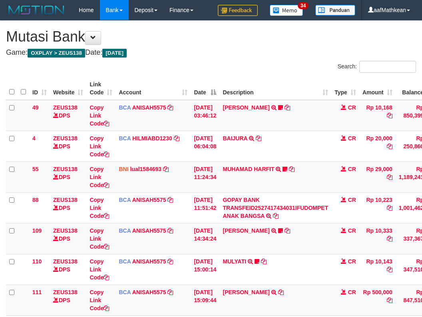
scroll to position [42, 5]
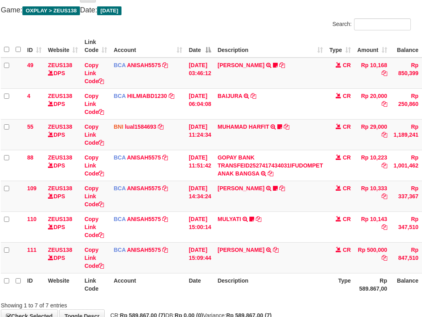
scroll to position [93, 5]
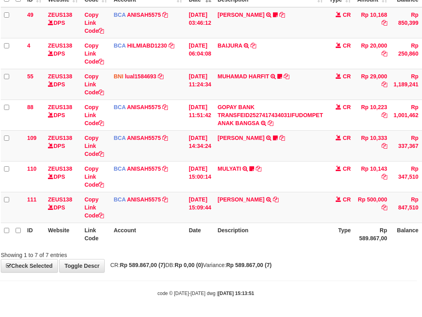
drag, startPoint x: 312, startPoint y: 289, endPoint x: 309, endPoint y: 284, distance: 5.7
click at [311, 295] on div "code © 2012-2018 dwg | 2025/10/01 15:13:51" at bounding box center [206, 293] width 422 height 8
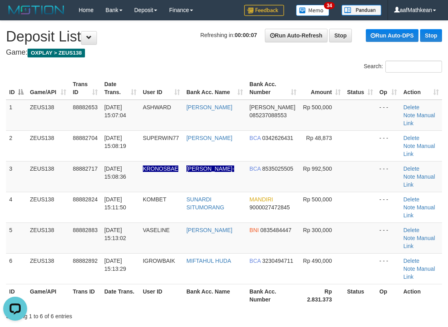
click at [141, 67] on div "Search:" at bounding box center [224, 68] width 448 height 14
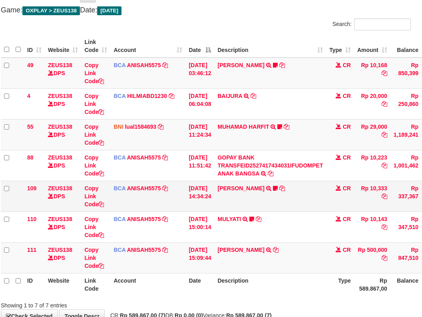
scroll to position [93, 5]
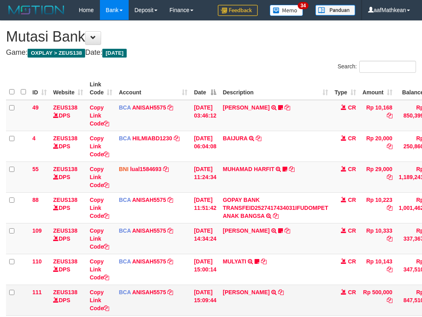
scroll to position [42, 5]
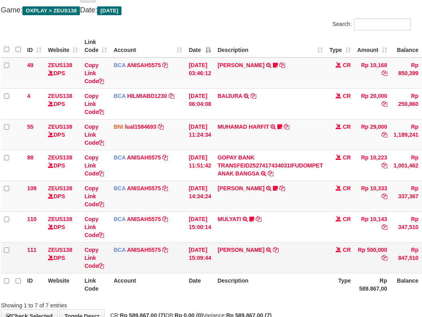
click at [206, 274] on table "ID Website Link Code Account Date Description Type Amount Balance Status Action…" at bounding box center [239, 165] width 476 height 261
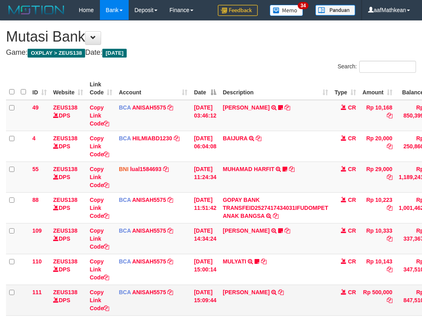
scroll to position [42, 5]
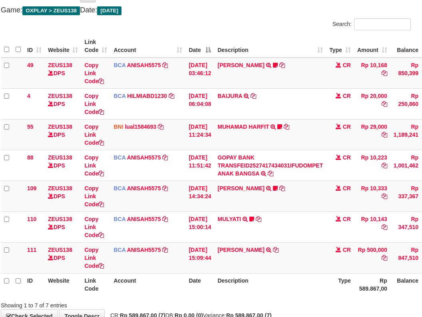
scroll to position [93, 5]
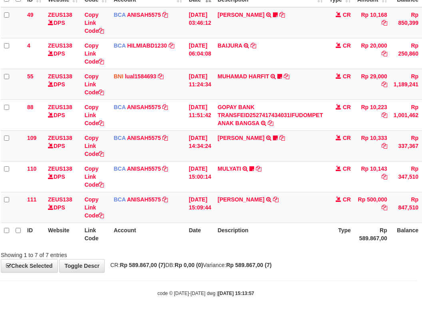
click at [220, 254] on div "Showing 1 to 7 of 7 entries" at bounding box center [206, 253] width 422 height 11
drag, startPoint x: 217, startPoint y: 248, endPoint x: 202, endPoint y: 266, distance: 23.3
click at [218, 248] on div "Showing 1 to 7 of 7 entries" at bounding box center [206, 253] width 422 height 11
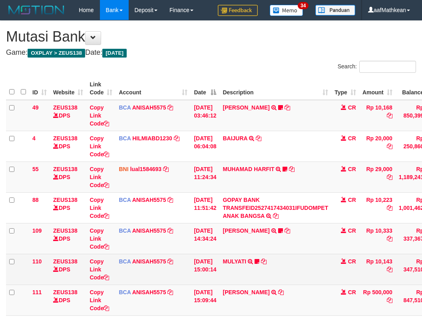
scroll to position [42, 5]
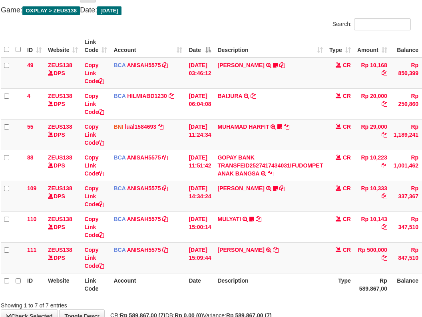
scroll to position [93, 5]
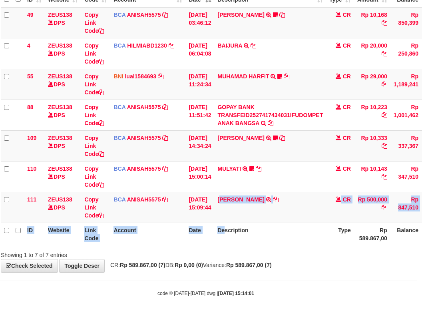
click at [230, 223] on table "ID Website Link Code Account Date Description Type Amount Balance Status Action…" at bounding box center [239, 114] width 476 height 261
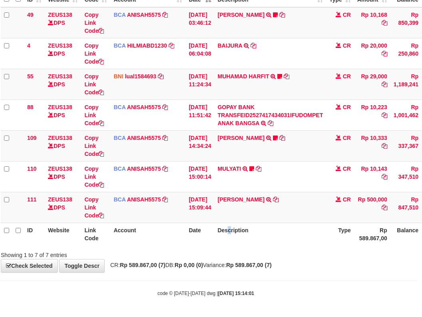
click at [237, 234] on th "Description" at bounding box center [270, 233] width 112 height 23
click at [287, 233] on table "ID Website Link Code Account Date Description Type Amount Balance Status Action…" at bounding box center [239, 114] width 476 height 261
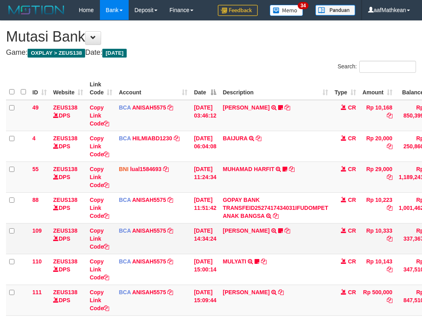
scroll to position [42, 5]
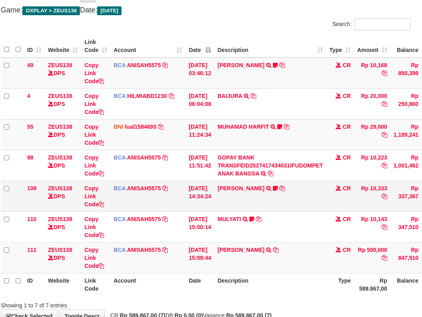
click at [314, 209] on td "LISTON SITOR TRSF E-BANKING CR 0110/FTSCY/WS95051 10333.002025100112508694 TRFD…" at bounding box center [270, 195] width 112 height 31
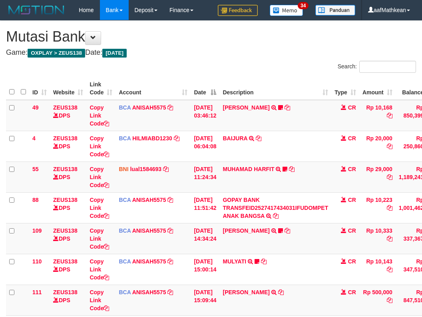
click at [317, 254] on td "MULYATI TRSF E-BANKING CR 0110/FTSCY/WS95051 10143.002025100137174498 TRFDN-[PE…" at bounding box center [275, 269] width 112 height 31
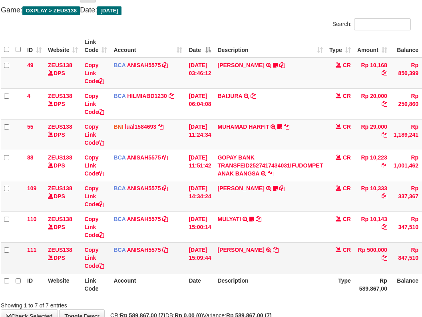
click at [325, 228] on td "MULYATI TRSF E-BANKING CR 0110/FTSCY/WS95051 10143.002025100137174498 TRFDN-[PE…" at bounding box center [270, 226] width 112 height 31
click at [374, 265] on td "Rp 500,000" at bounding box center [372, 257] width 36 height 31
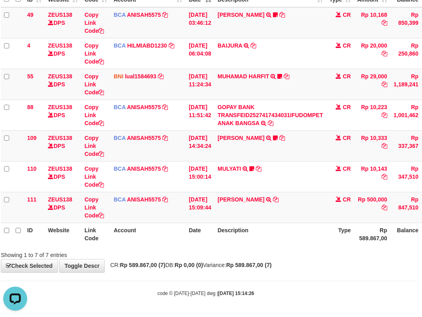
click at [271, 259] on div "**********" at bounding box center [206, 100] width 422 height 344
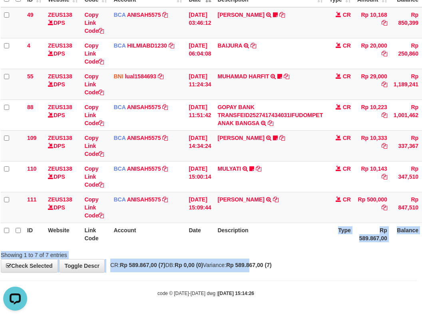
click at [283, 268] on div "**********" at bounding box center [206, 100] width 422 height 344
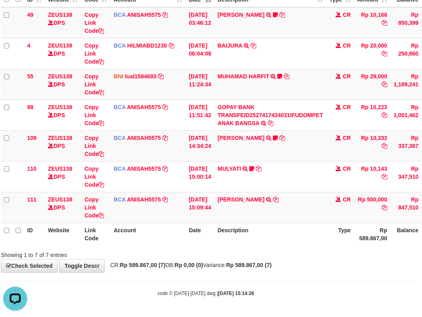
click at [294, 266] on div "**********" at bounding box center [206, 100] width 422 height 344
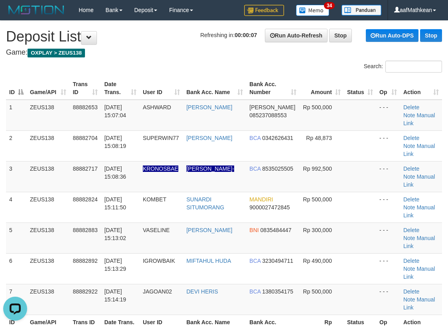
click at [147, 40] on h1 "Refreshing in: 00:00:07 Run Auto-Refresh Stop Run Auto-DPS Stop Deposit List" at bounding box center [224, 37] width 436 height 16
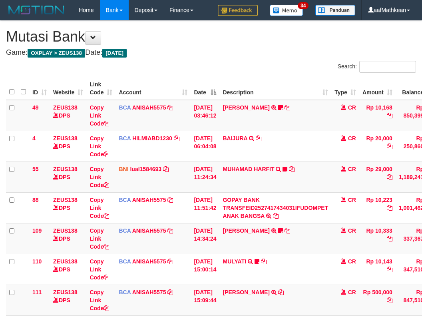
scroll to position [93, 5]
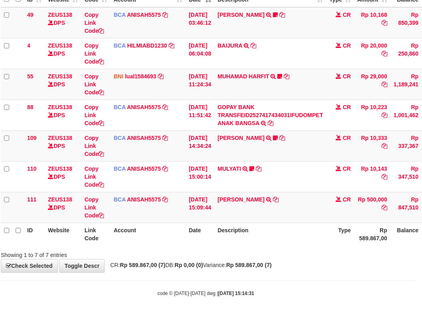
drag, startPoint x: 0, startPoint y: 0, endPoint x: 297, endPoint y: 256, distance: 392.1
click at [297, 256] on div "Showing 1 to 7 of 7 entries" at bounding box center [206, 253] width 422 height 11
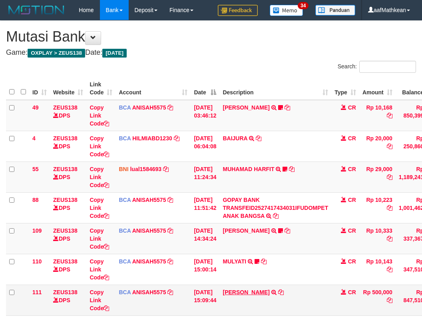
scroll to position [42, 5]
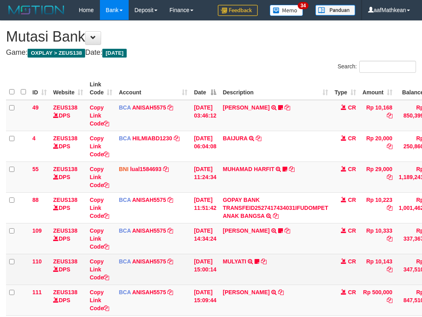
scroll to position [42, 5]
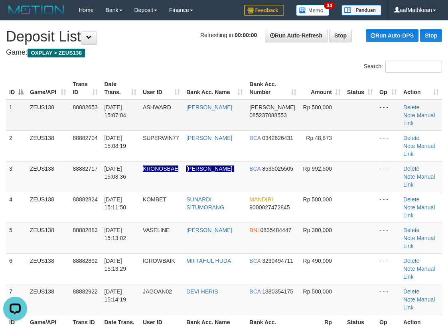
click at [210, 84] on div "Search: ID Game/API Trans ID Date Trans. User ID Bank Acc. Name Bank Acc. Numbe…" at bounding box center [224, 206] width 436 height 291
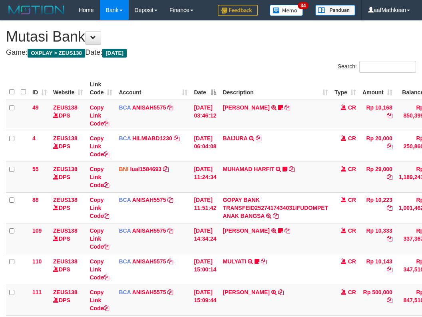
scroll to position [42, 5]
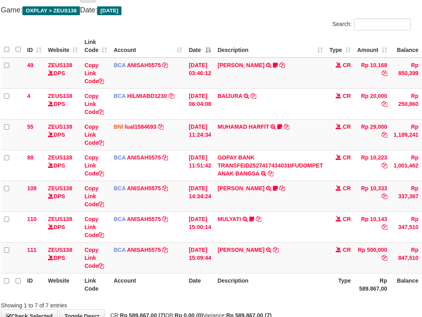
scroll to position [93, 5]
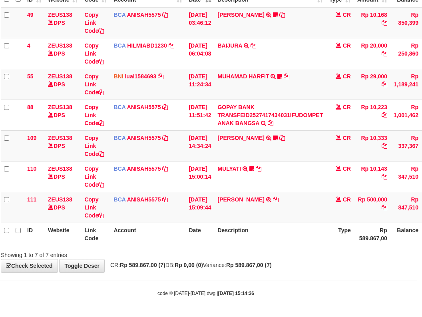
click at [241, 248] on div "Search: ID Website Link Code Account Date Description Type Amount Balance Statu…" at bounding box center [206, 113] width 410 height 291
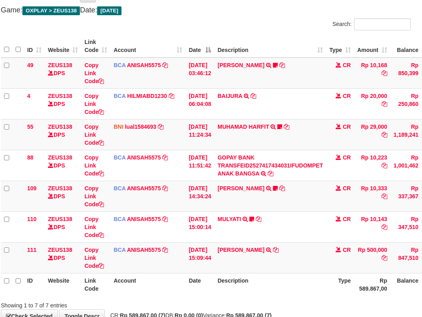
scroll to position [93, 5]
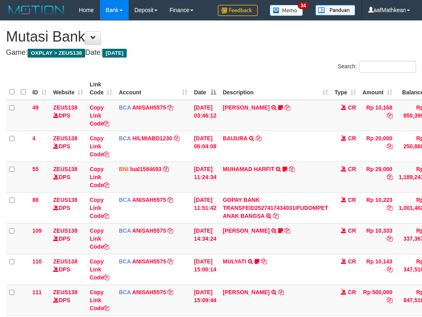
scroll to position [55, 5]
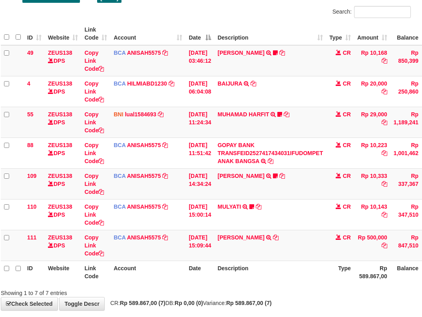
click at [238, 265] on th "Description" at bounding box center [270, 271] width 112 height 23
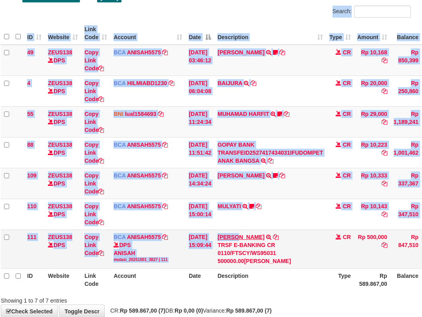
click at [217, 234] on link "[PERSON_NAME]" at bounding box center [240, 237] width 47 height 6
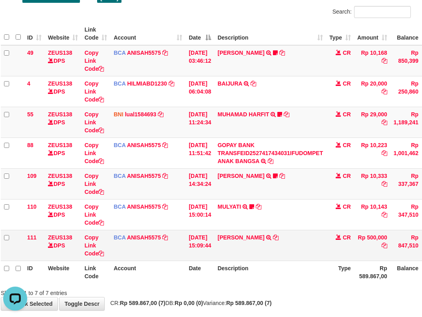
click at [292, 253] on td "KAREN ADELIN MARTH TRSF E-BANKING CR 0110/FTSCY/WS95031 500000.00KAREN ADELIN M…" at bounding box center [270, 245] width 112 height 31
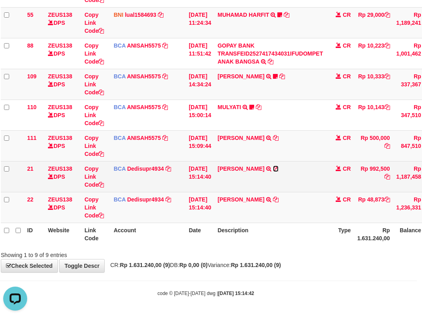
click at [277, 170] on icon at bounding box center [276, 169] width 6 height 6
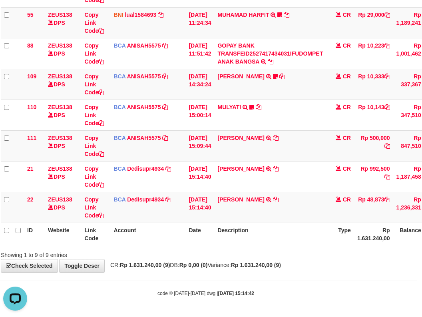
click at [212, 232] on table "ID Website Link Code Account Date Description Type Amount Balance Status Action…" at bounding box center [240, 84] width 479 height 322
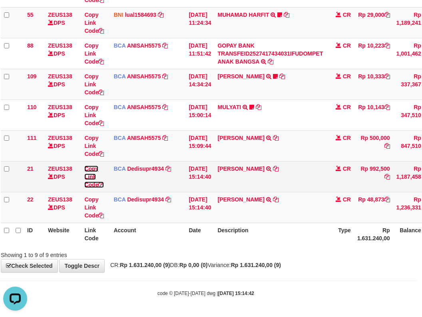
click at [91, 183] on link "Copy Link Code" at bounding box center [94, 176] width 20 height 22
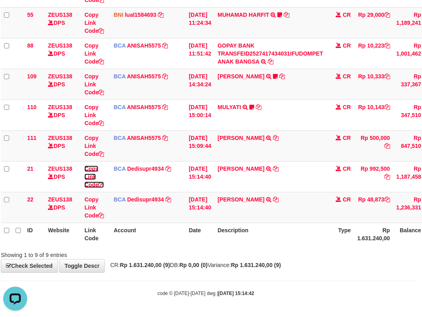
drag, startPoint x: 91, startPoint y: 183, endPoint x: 423, endPoint y: 166, distance: 332.7
click at [104, 185] on link "Copy Link Code" at bounding box center [94, 176] width 20 height 22
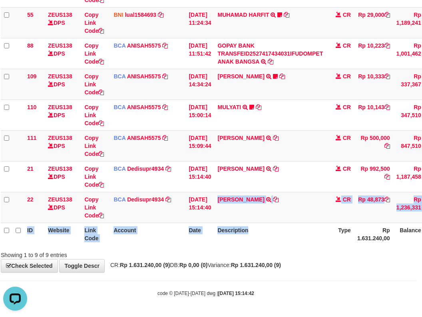
click at [395, 230] on table "ID Website Link Code Account Date Description Type Amount Balance Status Action…" at bounding box center [240, 84] width 479 height 322
click at [376, 206] on tbody "49 ZEUS138 DPS Copy Link Code BCA ANISAH5575 DPS [PERSON_NAME] mutasi_20251001_…" at bounding box center [240, 84] width 479 height 277
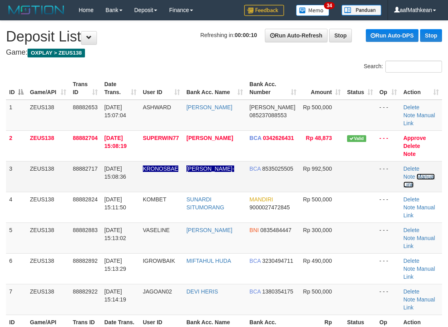
click at [418, 174] on link "Manual Link" at bounding box center [420, 181] width 32 height 14
